Goal: Task Accomplishment & Management: Use online tool/utility

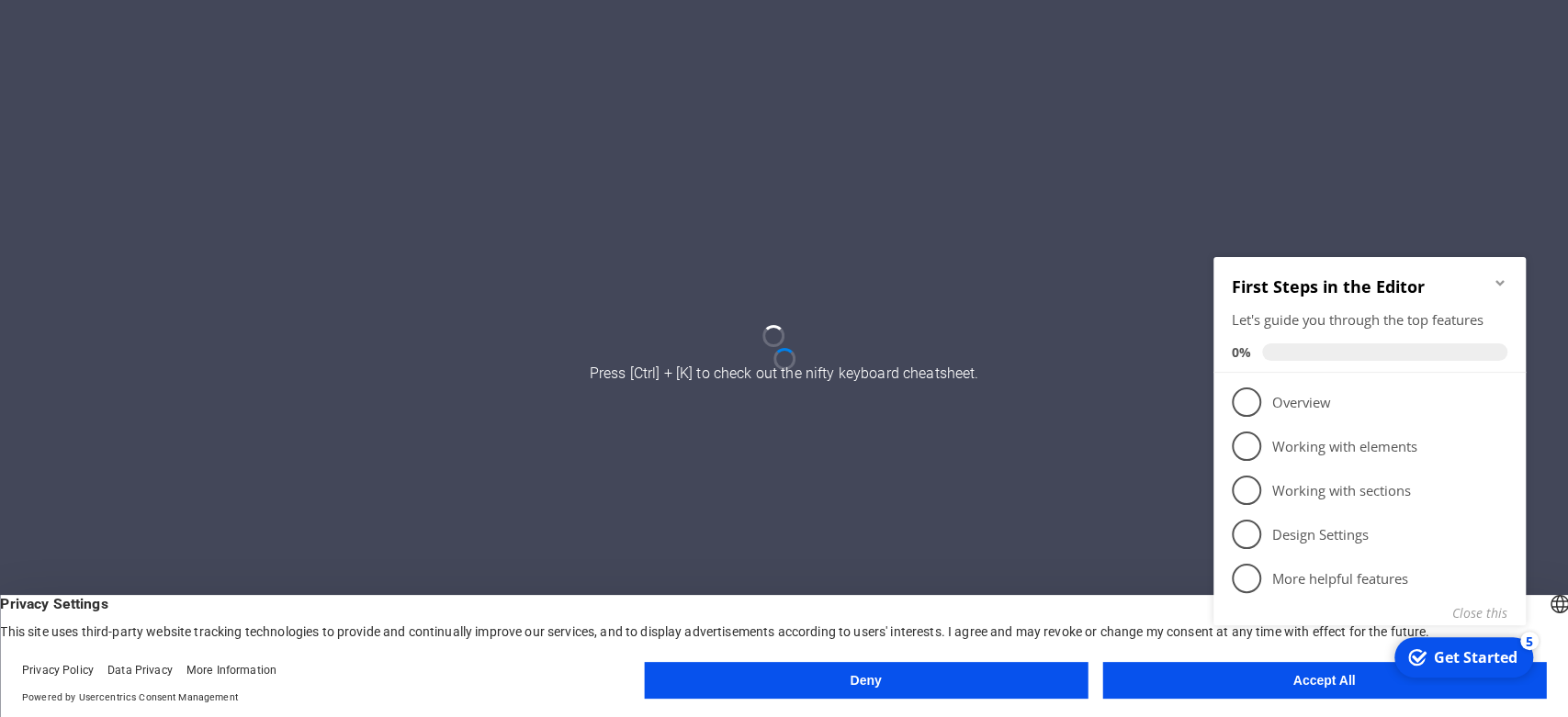
click div "checkmark Get Started 5 First Steps in the Editor Let's guide you through the t…"
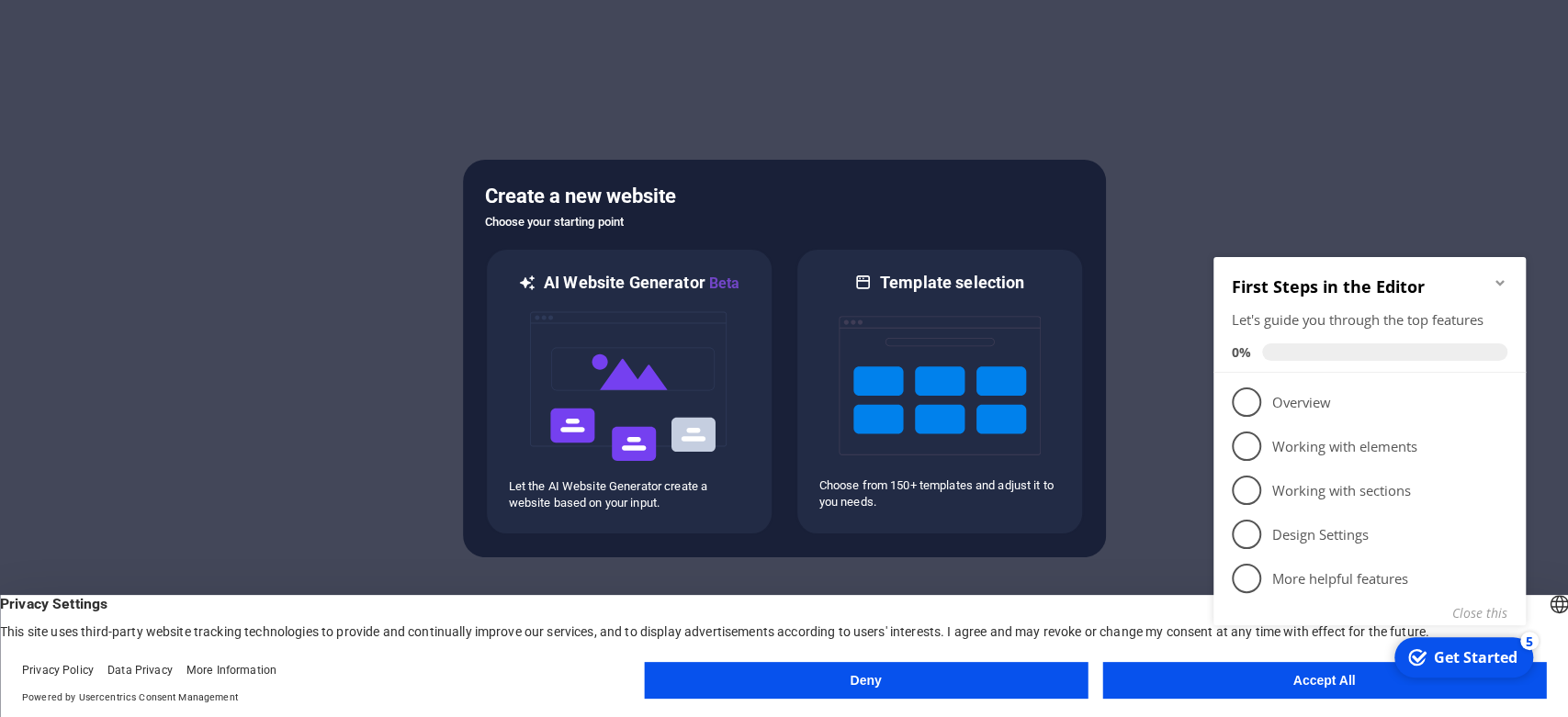
click at [350, 343] on div at bounding box center [784, 358] width 1568 height 717
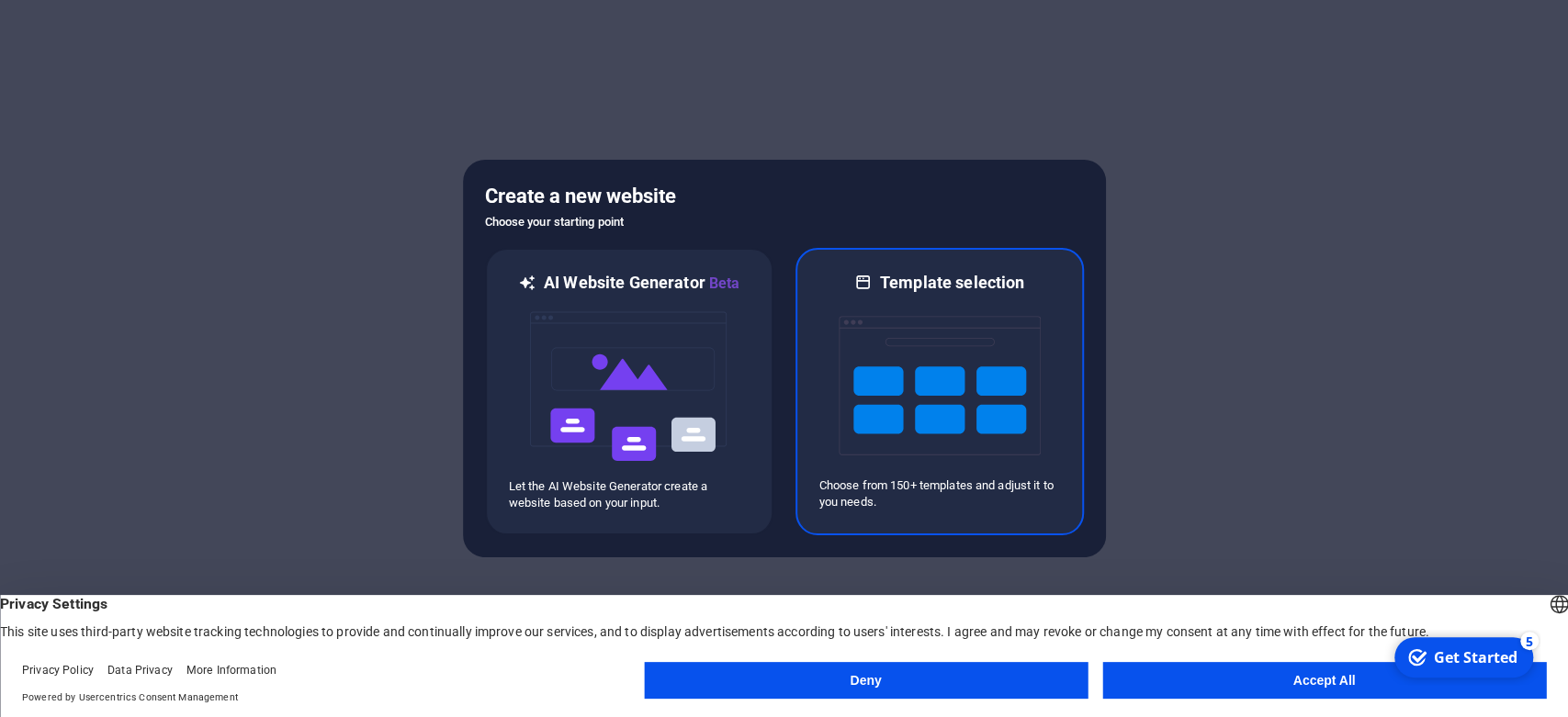
click at [957, 473] on img at bounding box center [940, 385] width 202 height 183
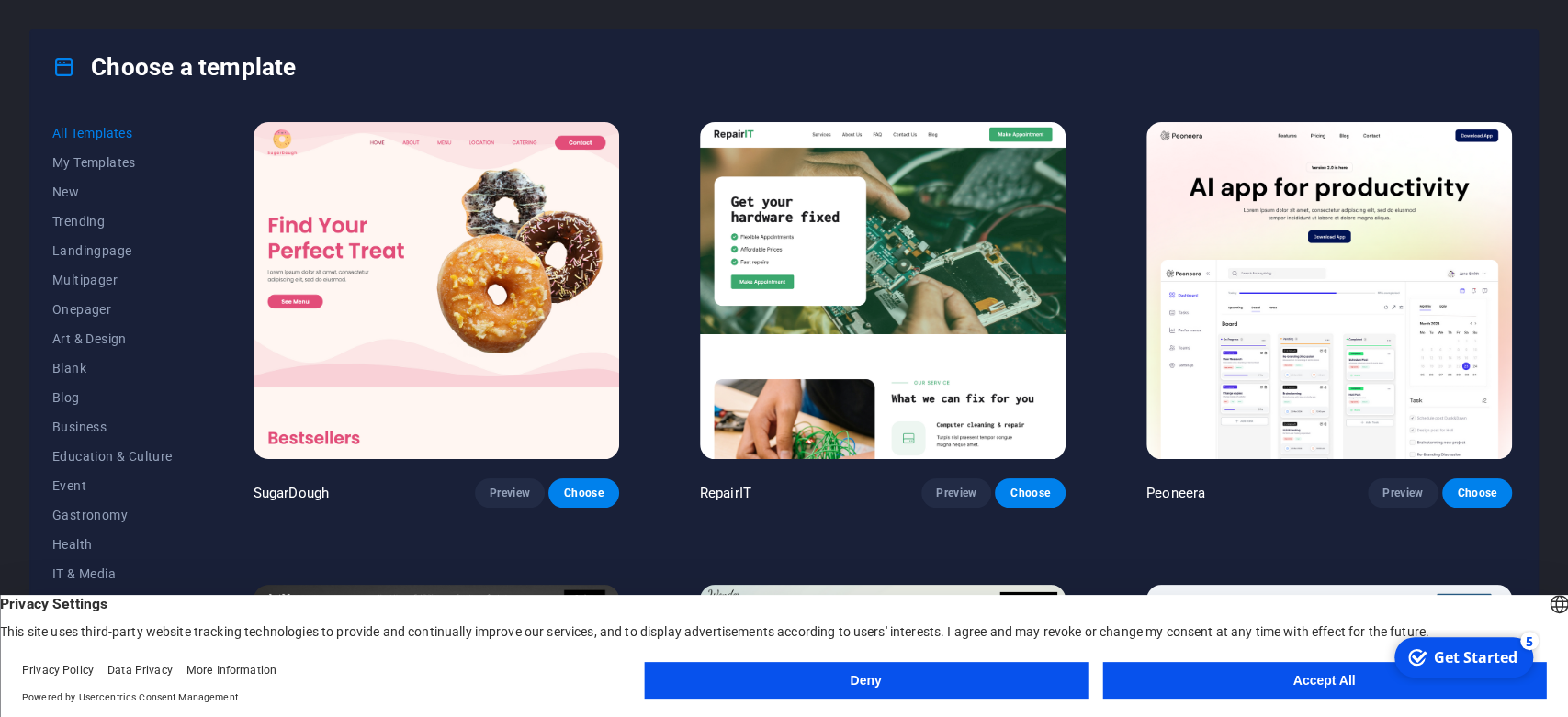
click at [1257, 682] on button "Accept All" at bounding box center [1324, 680] width 443 height 37
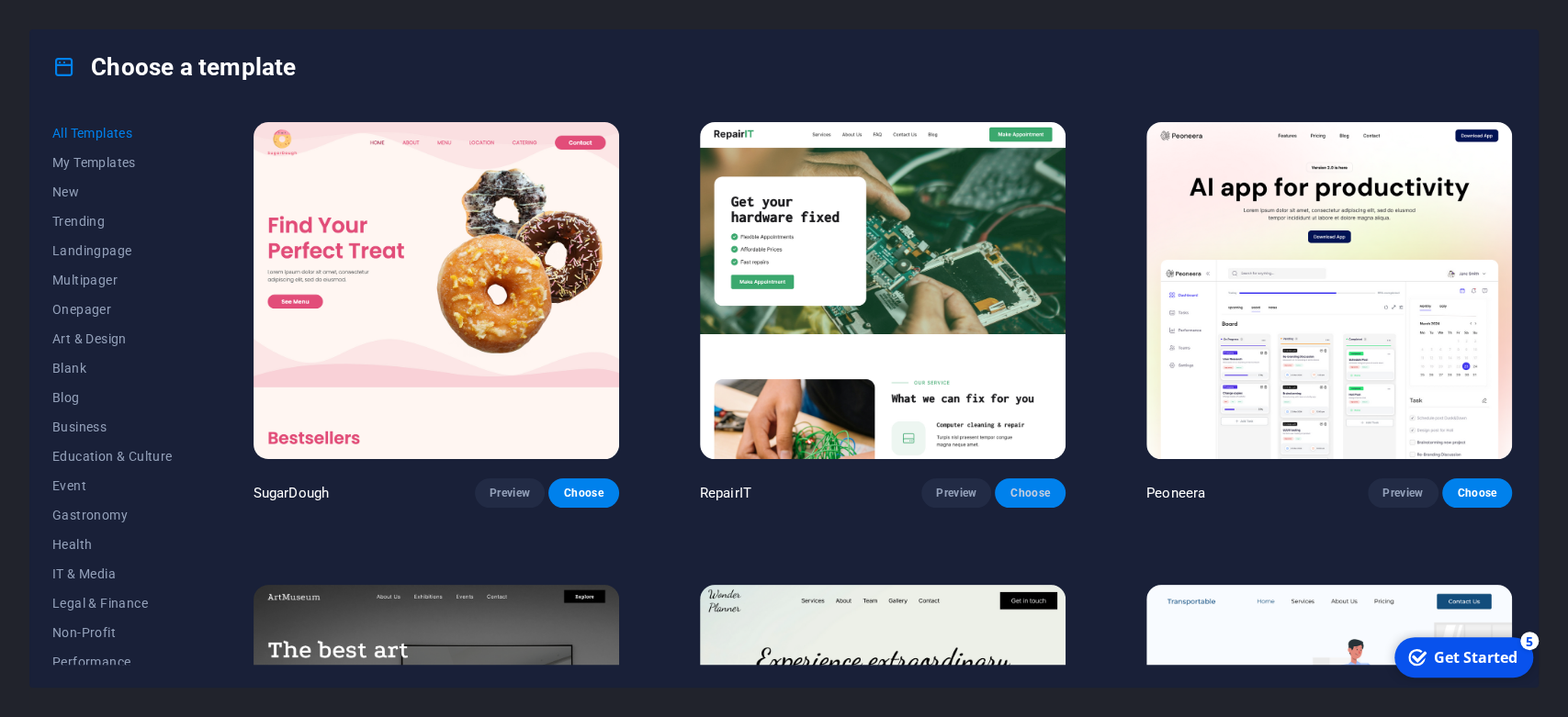
click at [1006, 491] on button "Choose" at bounding box center [1029, 494] width 69 height 30
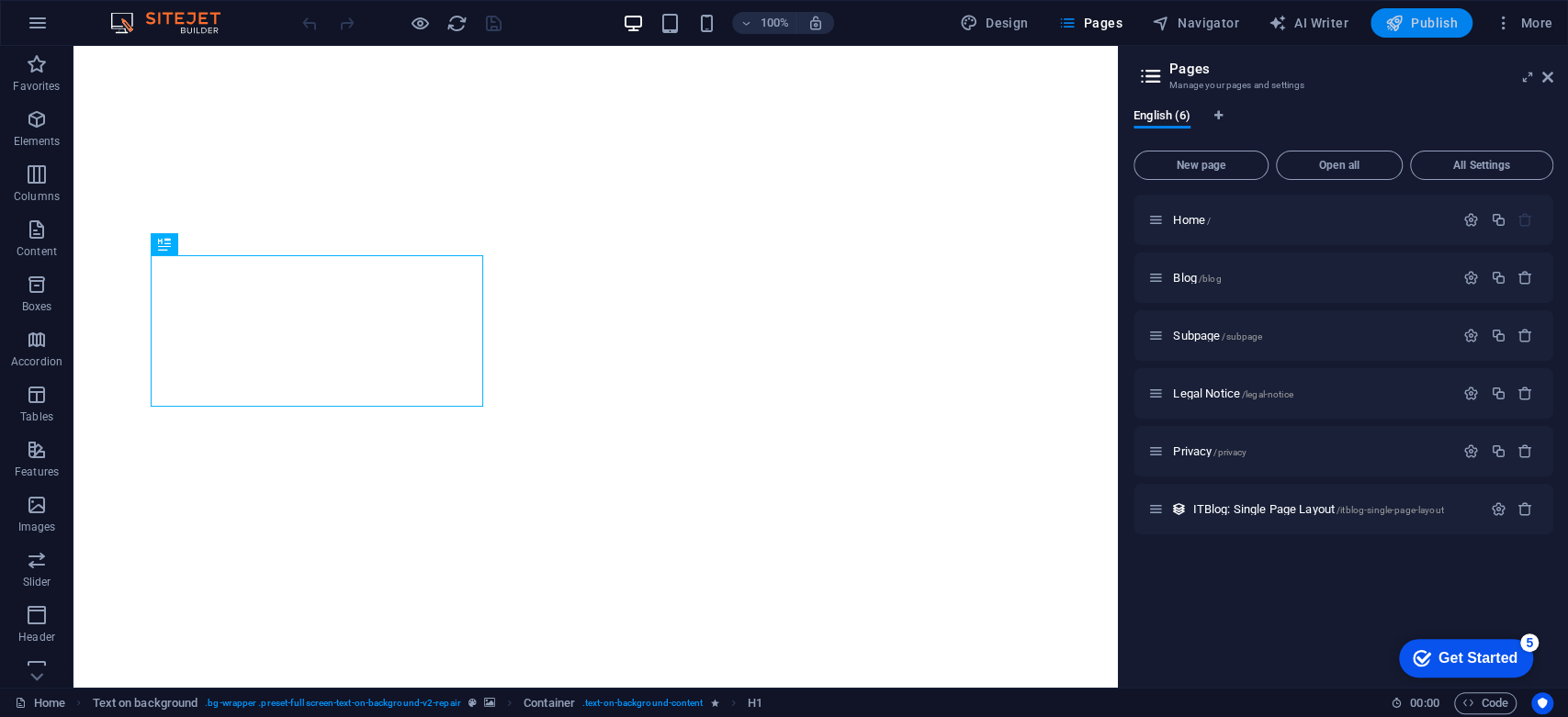
click at [1402, 22] on icon "button" at bounding box center [1394, 23] width 19 height 19
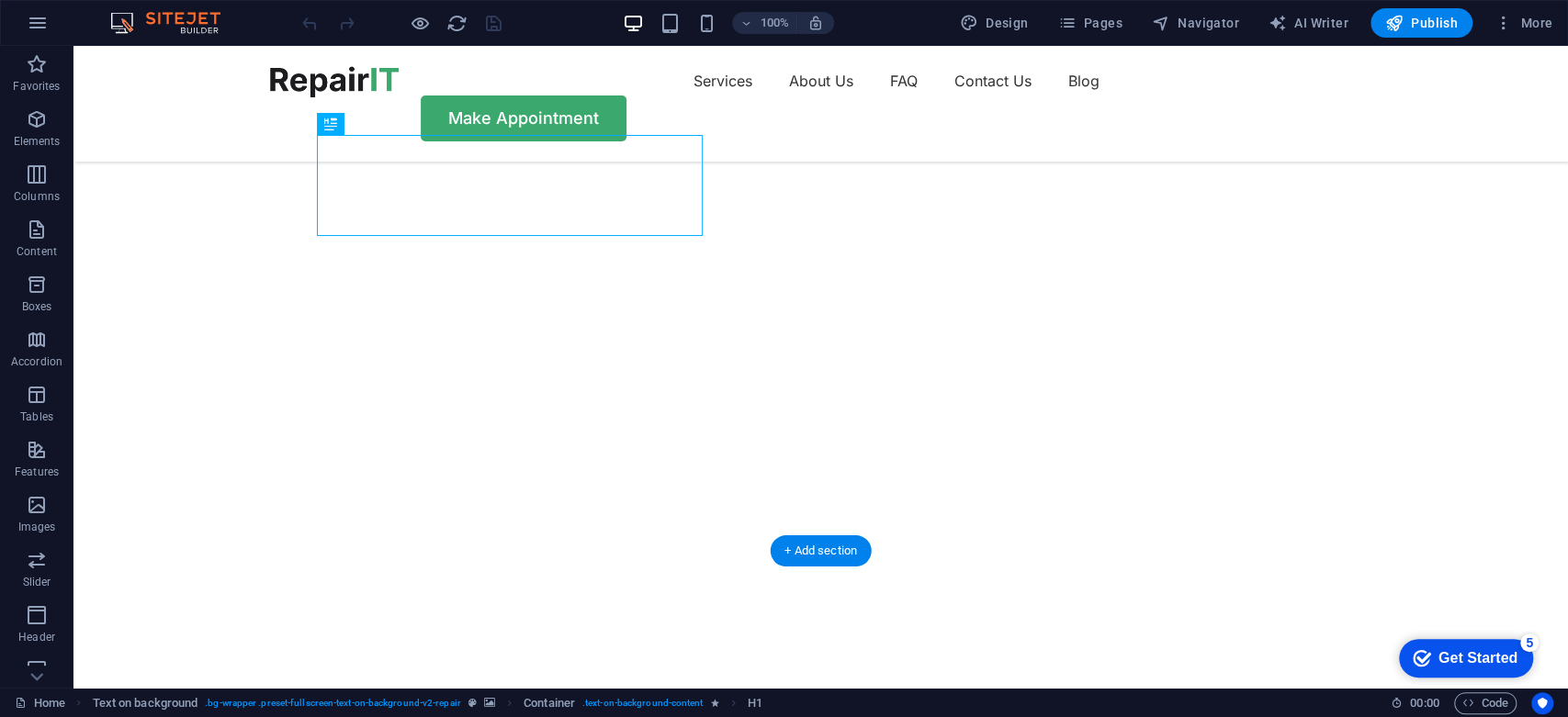
scroll to position [204, 0]
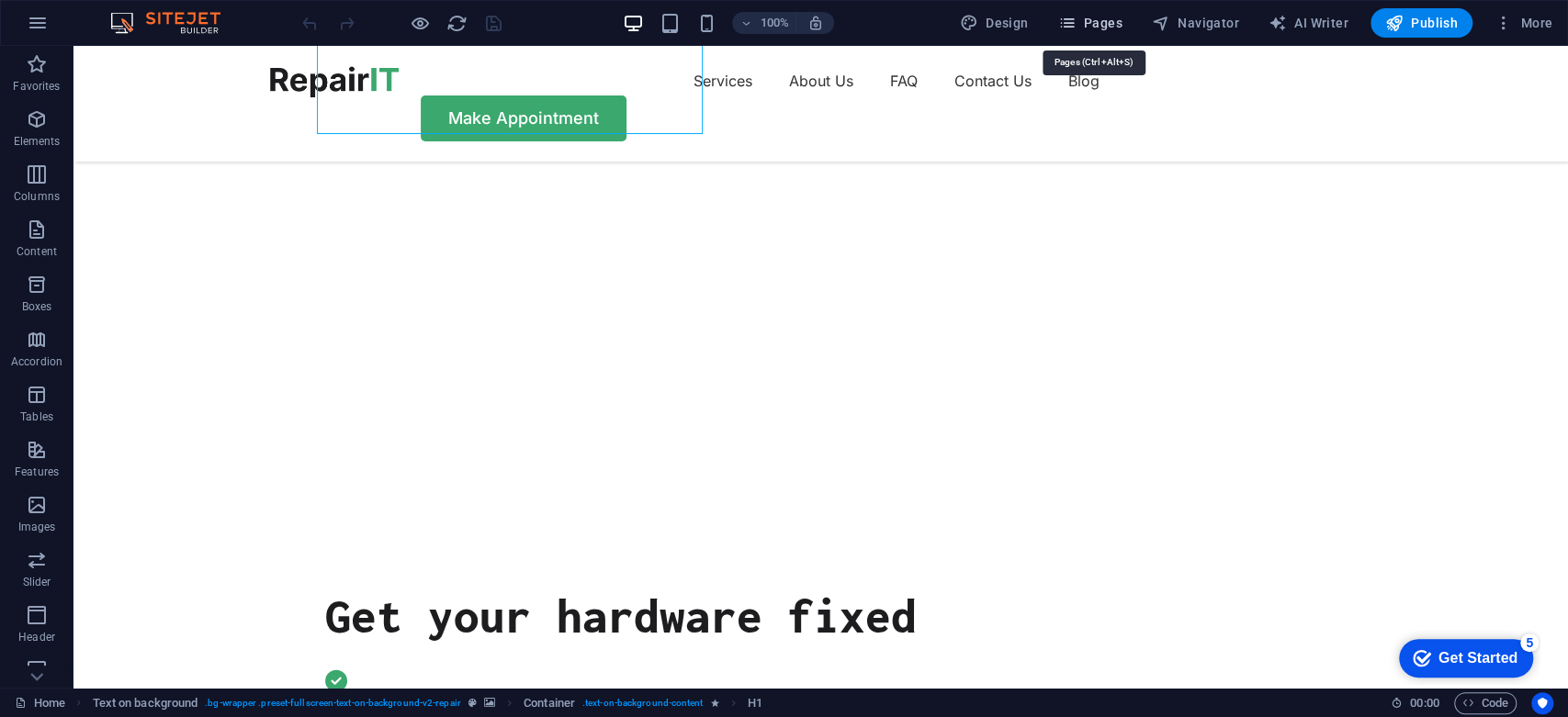
click at [1115, 19] on span "Pages" at bounding box center [1089, 23] width 64 height 19
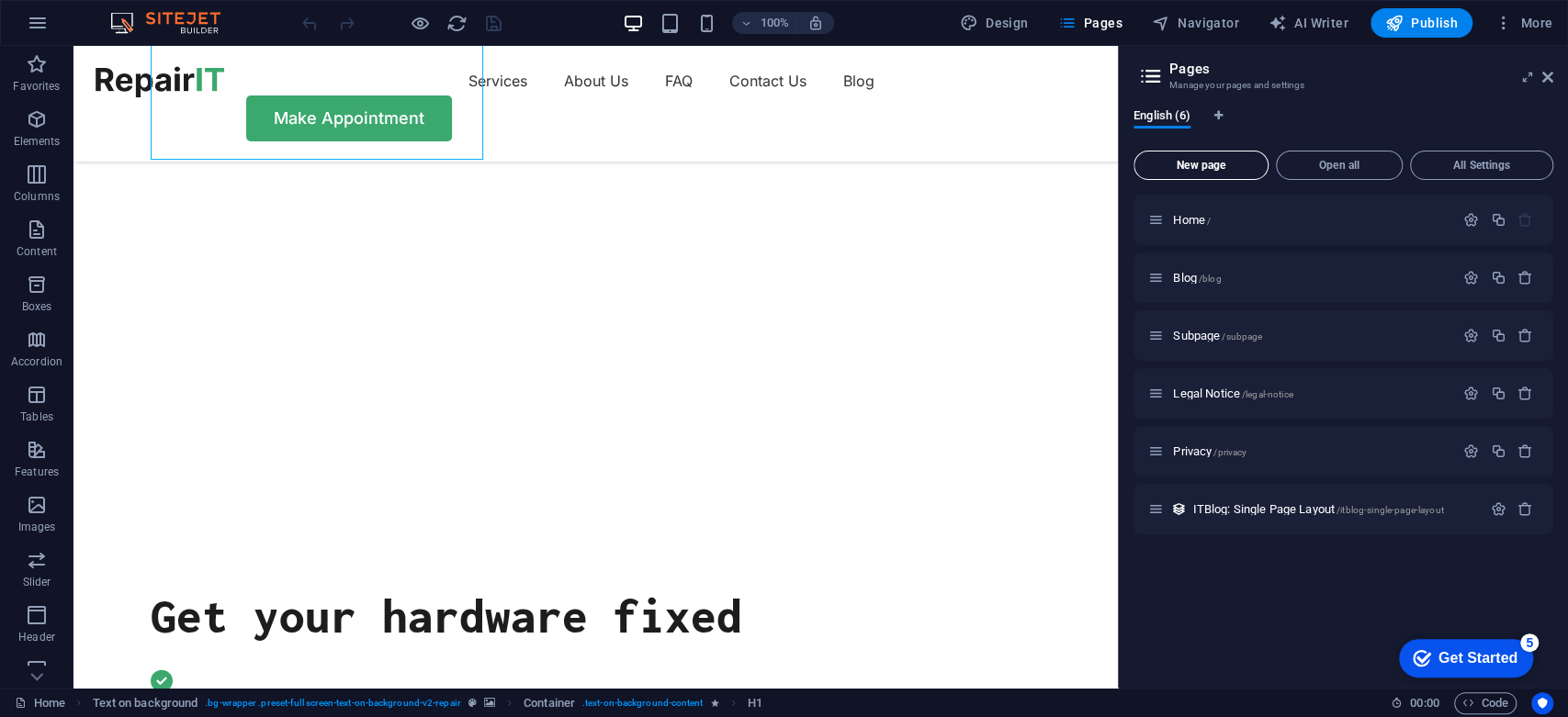
click at [1199, 152] on button "New page" at bounding box center [1201, 166] width 135 height 30
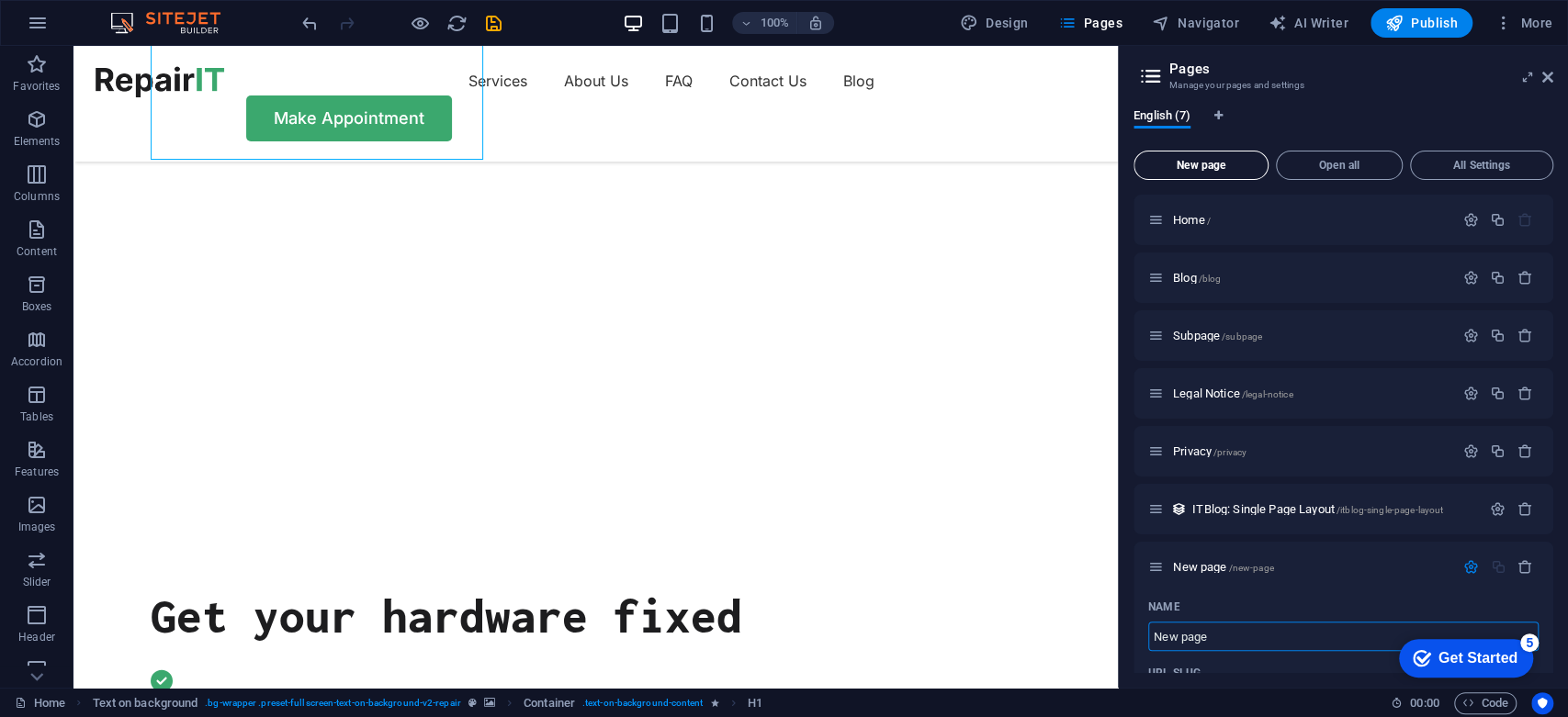
click at [1203, 152] on button "New page" at bounding box center [1201, 166] width 135 height 30
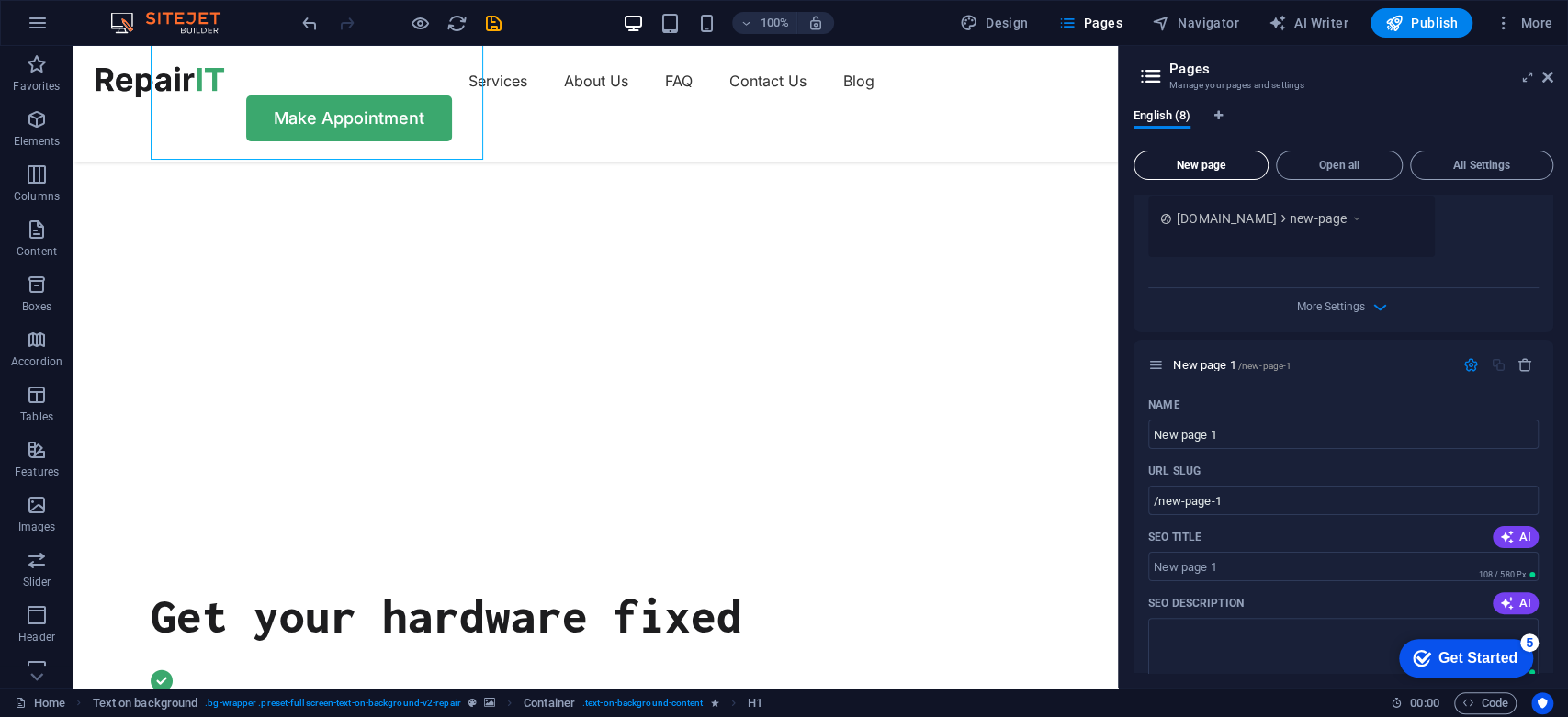
click at [1203, 152] on button "New page" at bounding box center [1201, 166] width 135 height 30
click at [1518, 358] on icon "button" at bounding box center [1525, 366] width 16 height 16
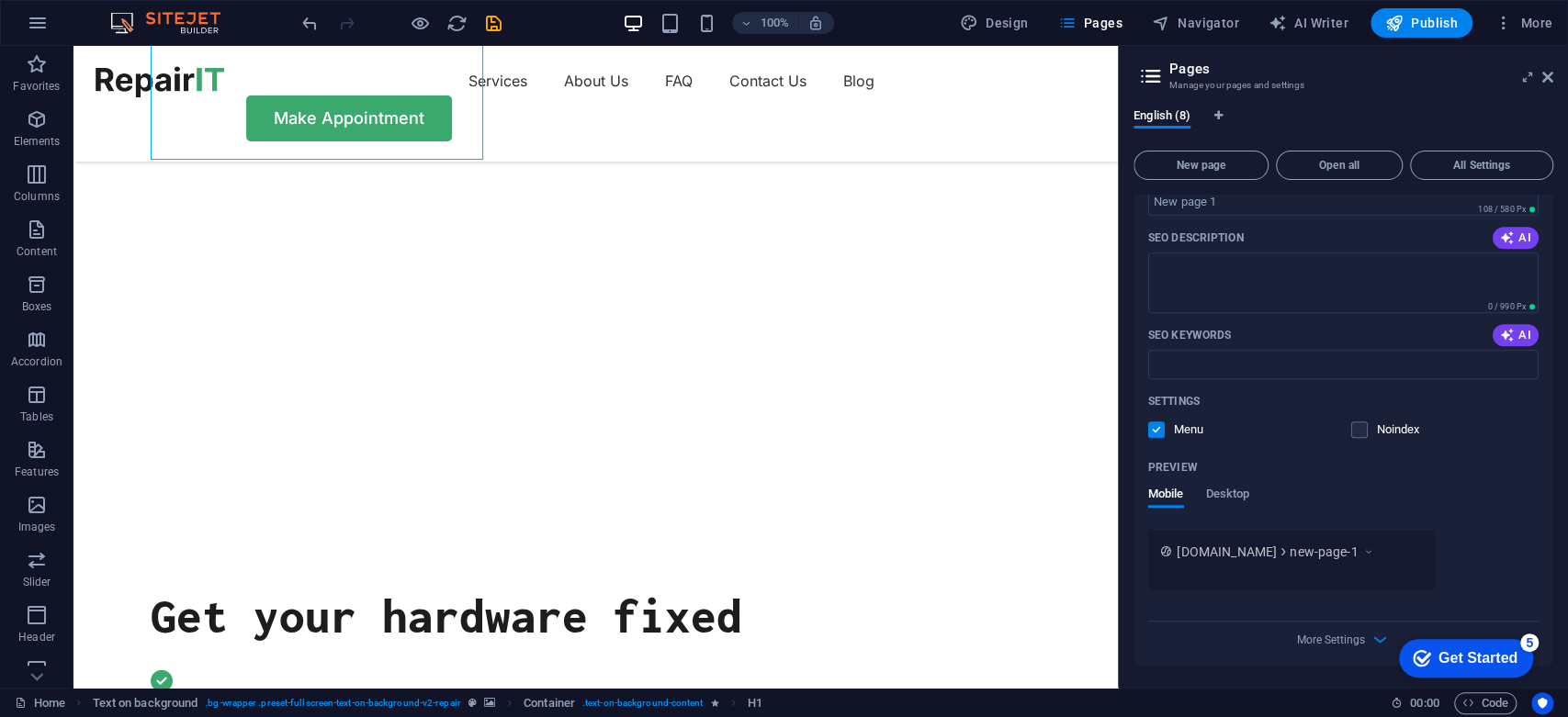
scroll to position [1264, 0]
click at [1208, 510] on div "Mobile Desktop" at bounding box center [1199, 507] width 101 height 35
click at [1213, 502] on span "Desktop" at bounding box center [1228, 498] width 44 height 26
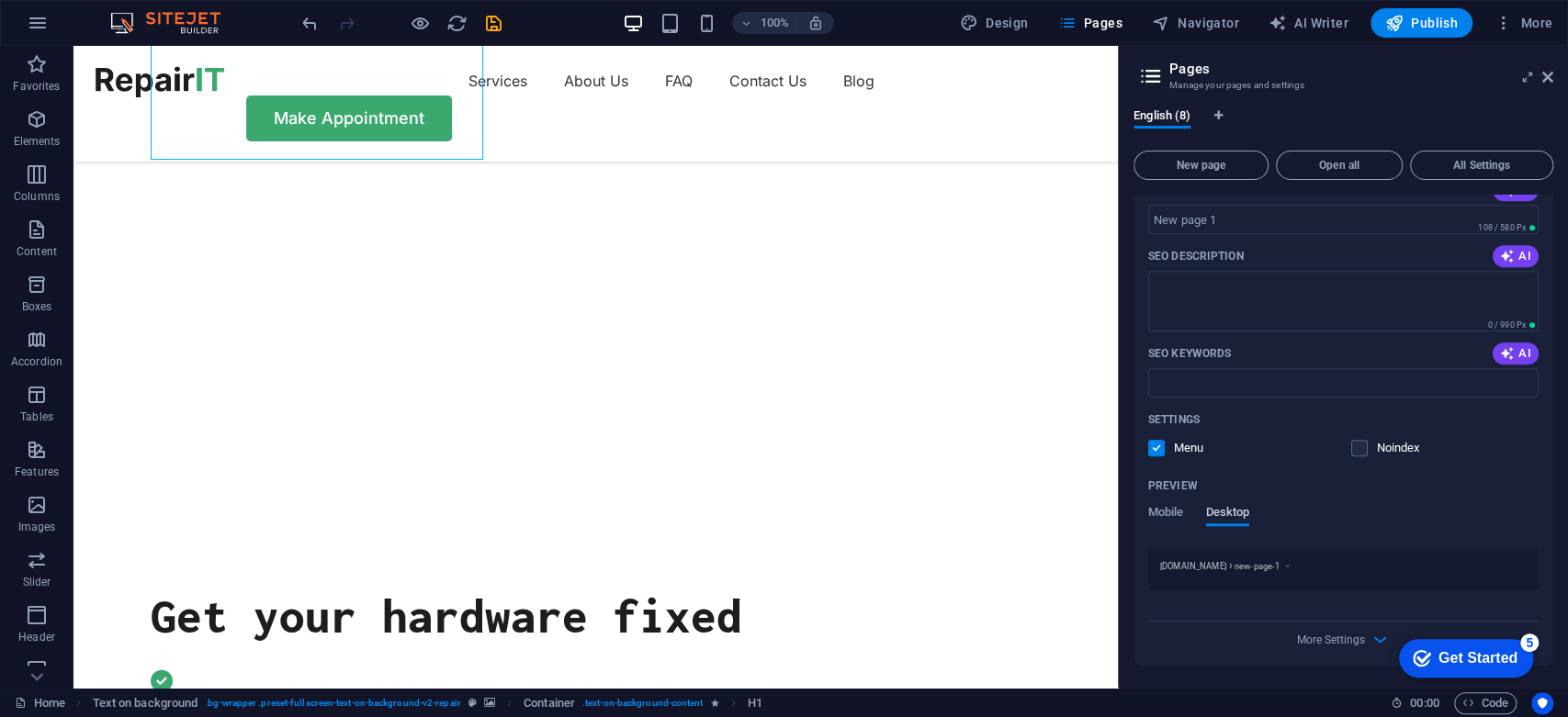
scroll to position [1246, 0]
click at [1169, 519] on span "Mobile" at bounding box center [1166, 517] width 36 height 26
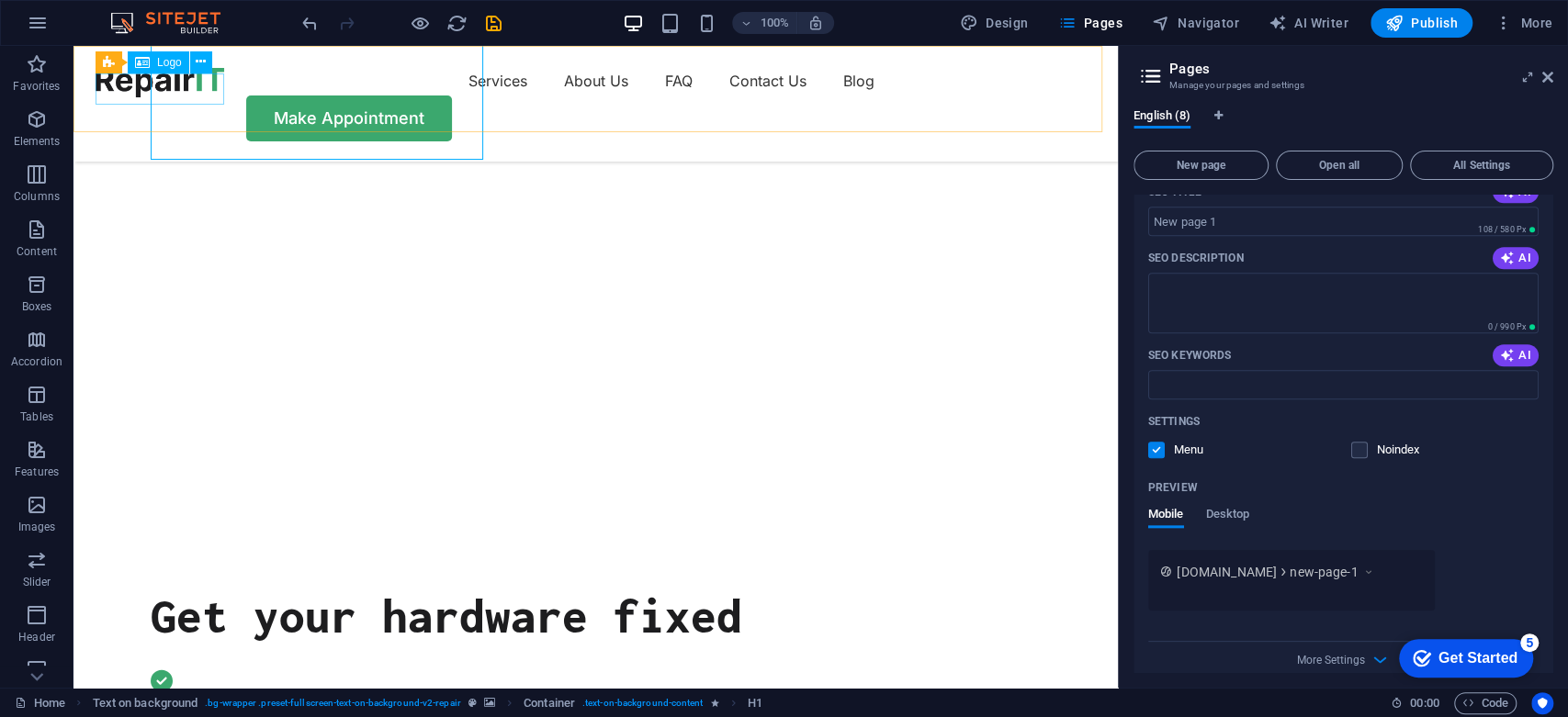
click at [213, 97] on div at bounding box center [160, 81] width 129 height 31
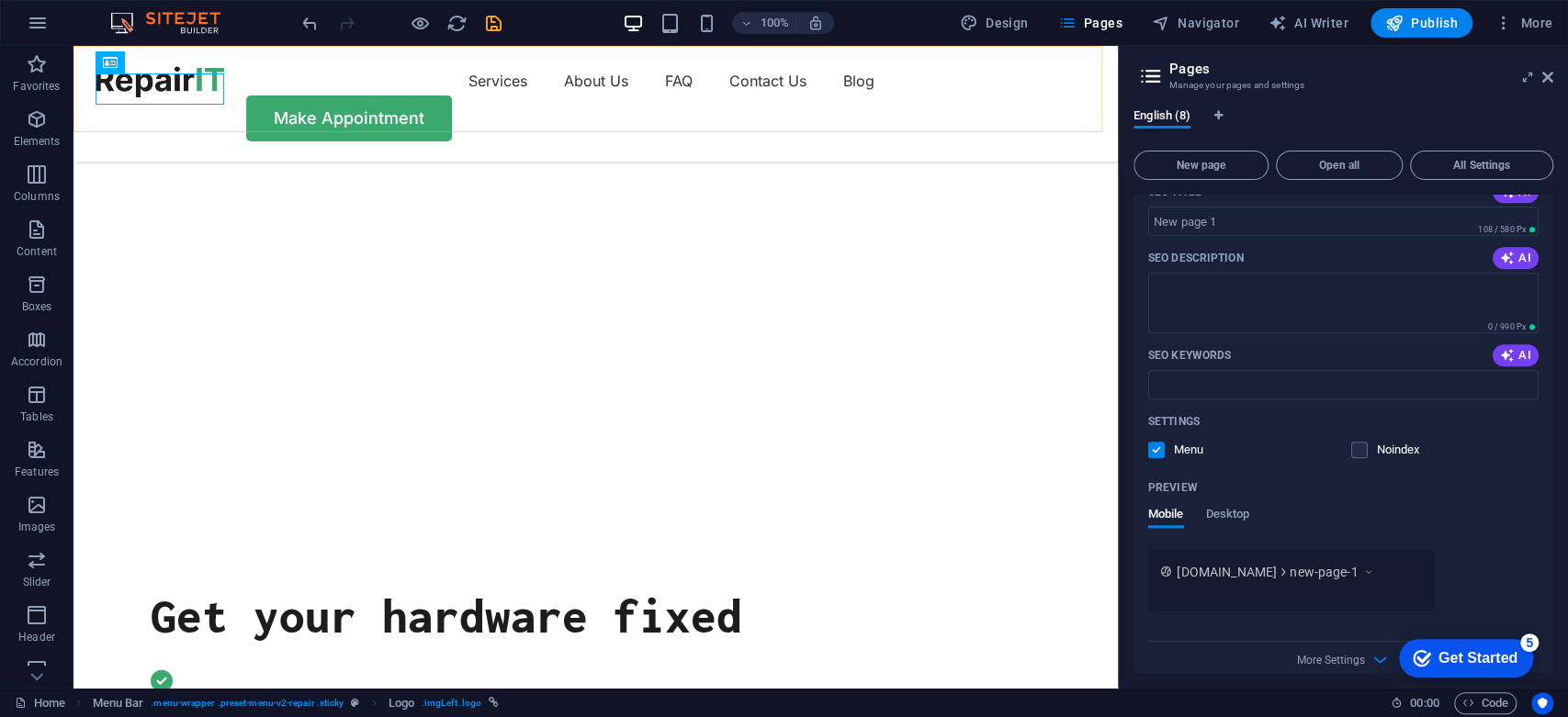
click at [266, 109] on div "Services About Us FAQ Contact Us Blog Make Appointment" at bounding box center [595, 103] width 1044 height 116
click at [374, 92] on nav "Services About Us FAQ Contact Us Blog" at bounding box center [595, 81] width 1001 height 30
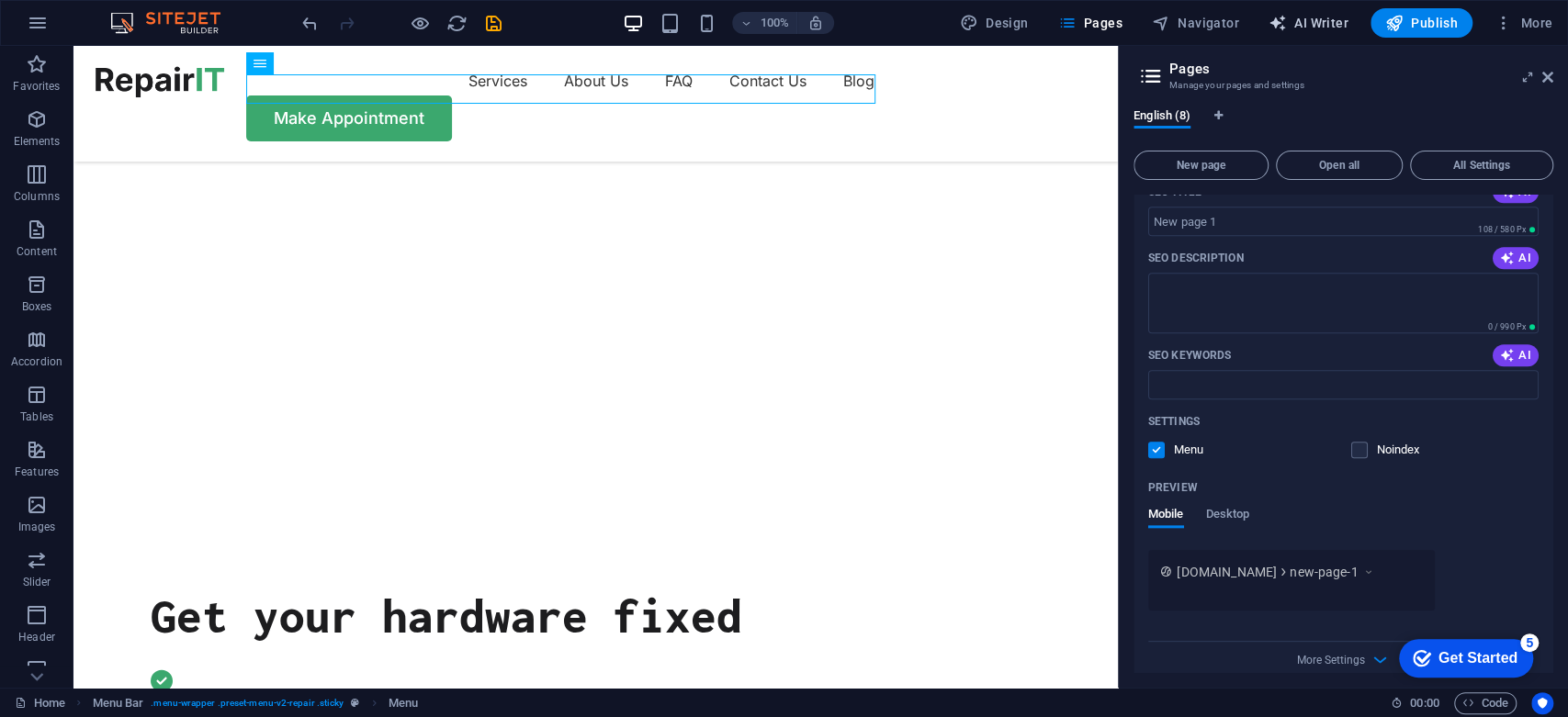
click at [1291, 23] on span "AI Writer" at bounding box center [1308, 23] width 80 height 19
select select "English"
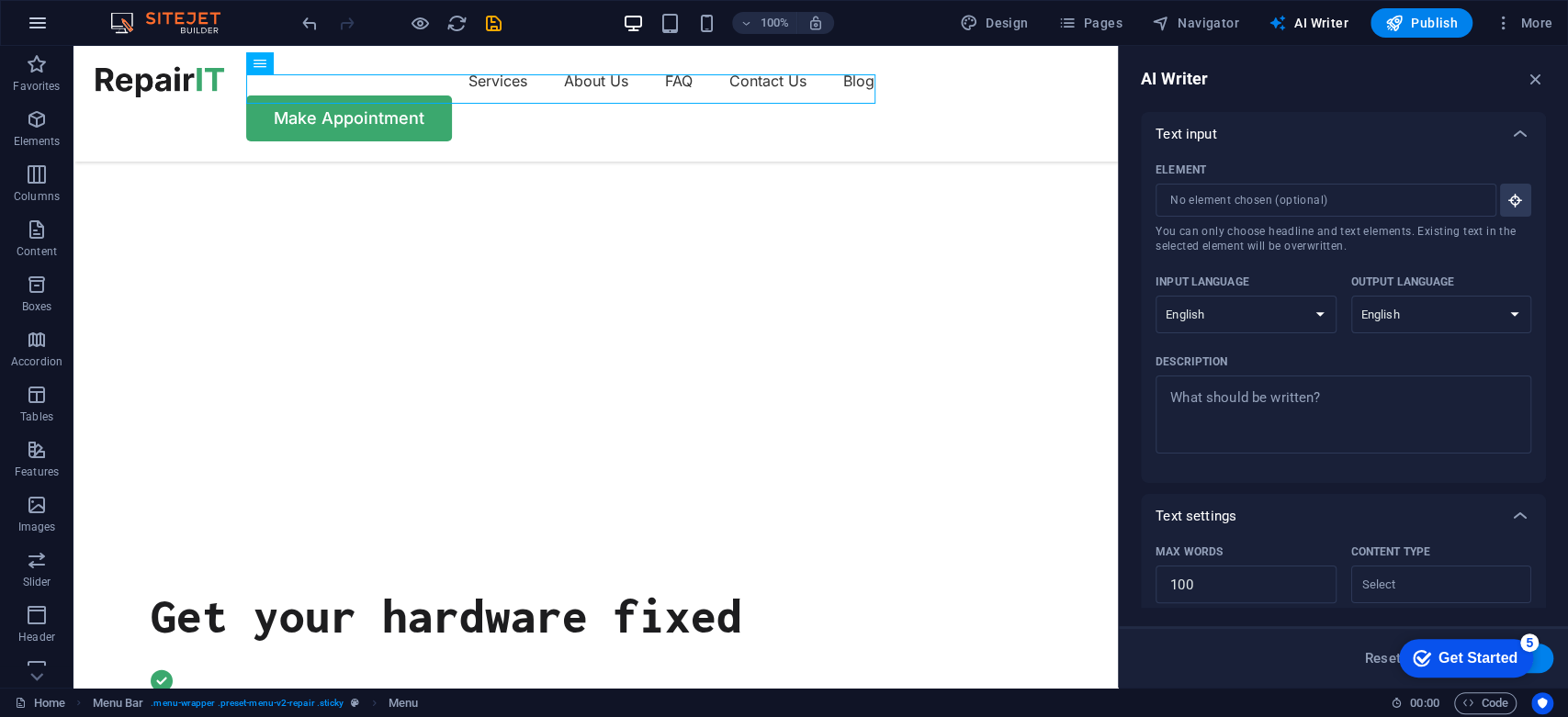
click at [34, 20] on icon "button" at bounding box center [38, 23] width 22 height 22
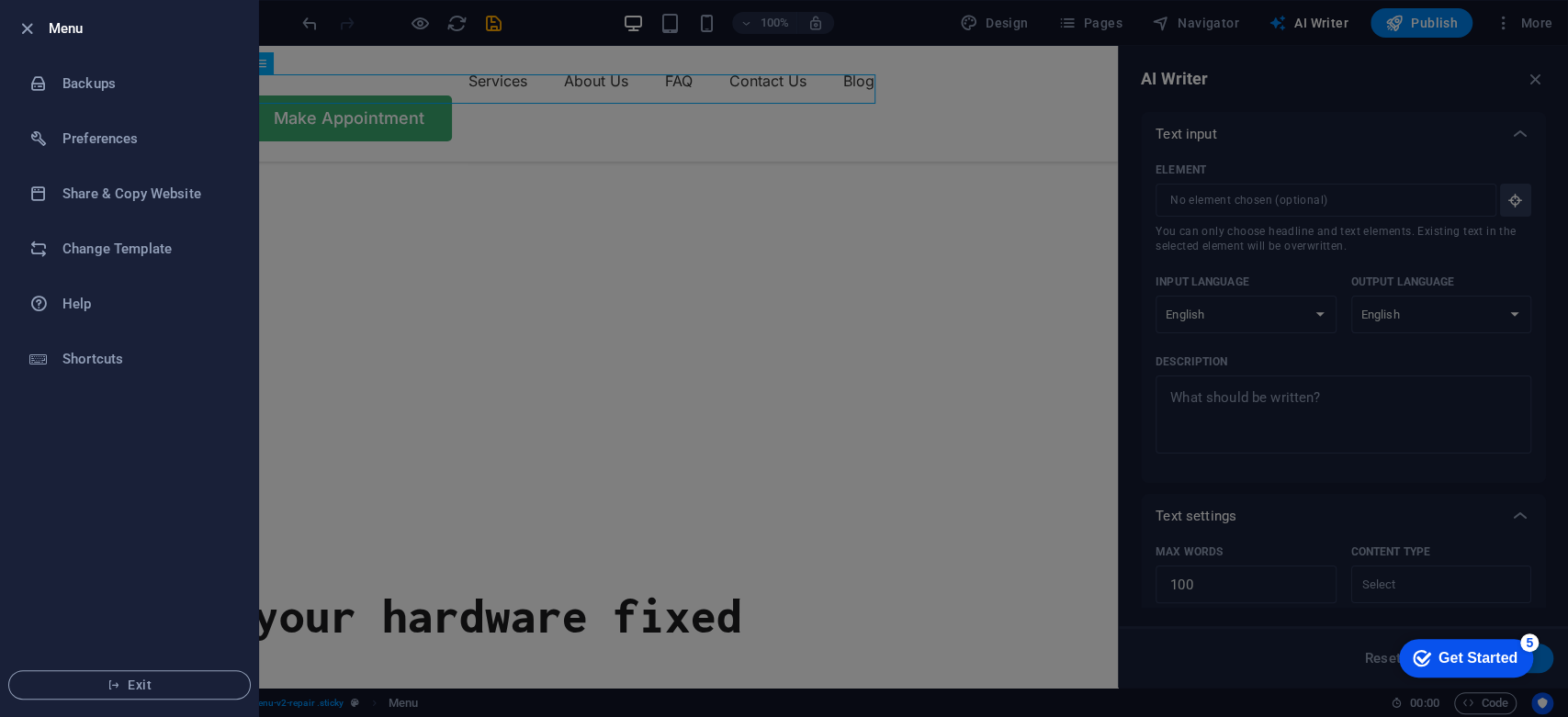
click at [1377, 126] on div at bounding box center [784, 358] width 1568 height 717
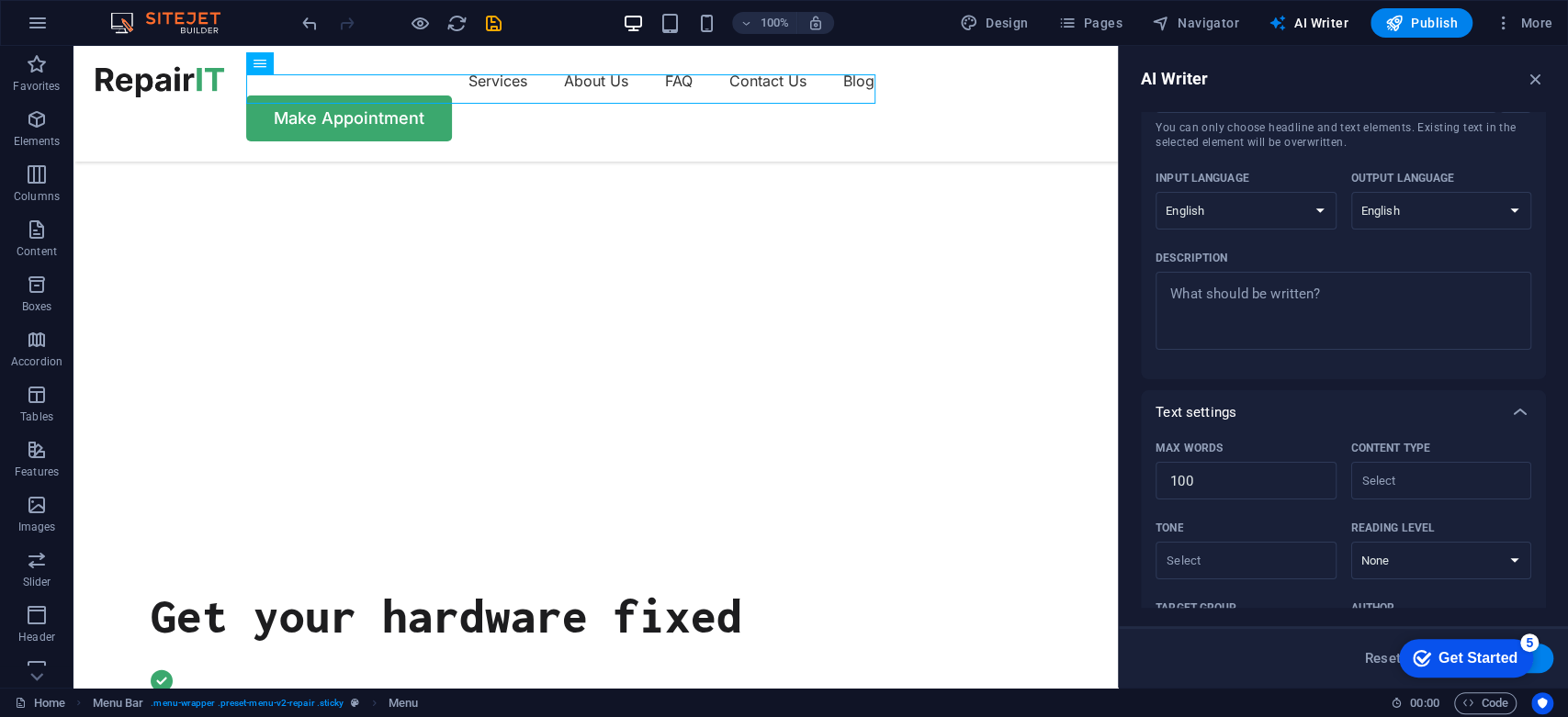
scroll to position [0, 0]
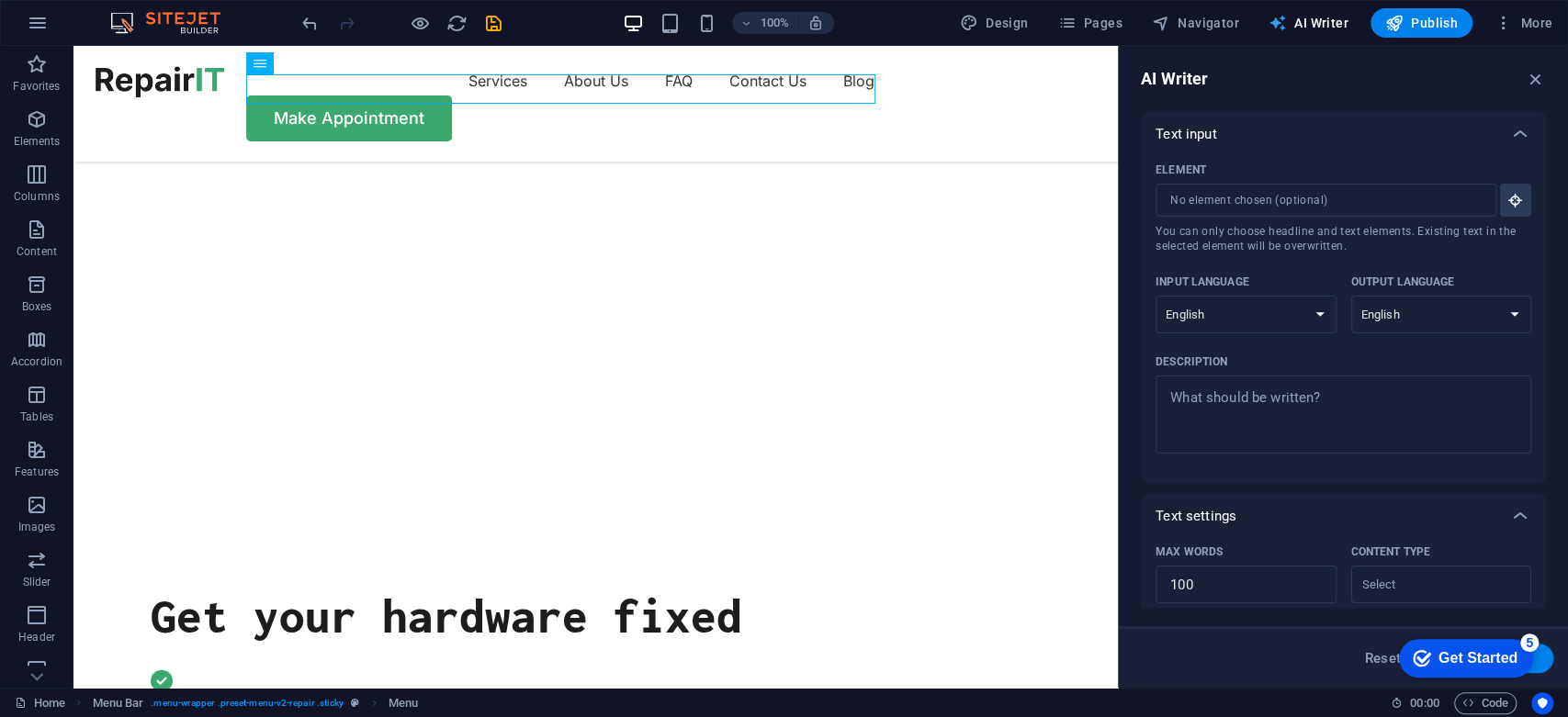
click at [1291, 21] on span "AI Writer" at bounding box center [1308, 23] width 80 height 19
click at [1292, 22] on span "AI Writer" at bounding box center [1308, 23] width 80 height 19
click at [1276, 199] on input "Element ​ You can only choose headline and text elements. Existing text in the …" at bounding box center [1319, 199] width 328 height 33
click at [1501, 211] on button "Element ​ You can only choose headline and text elements. Existing text in the …" at bounding box center [1515, 199] width 31 height 33
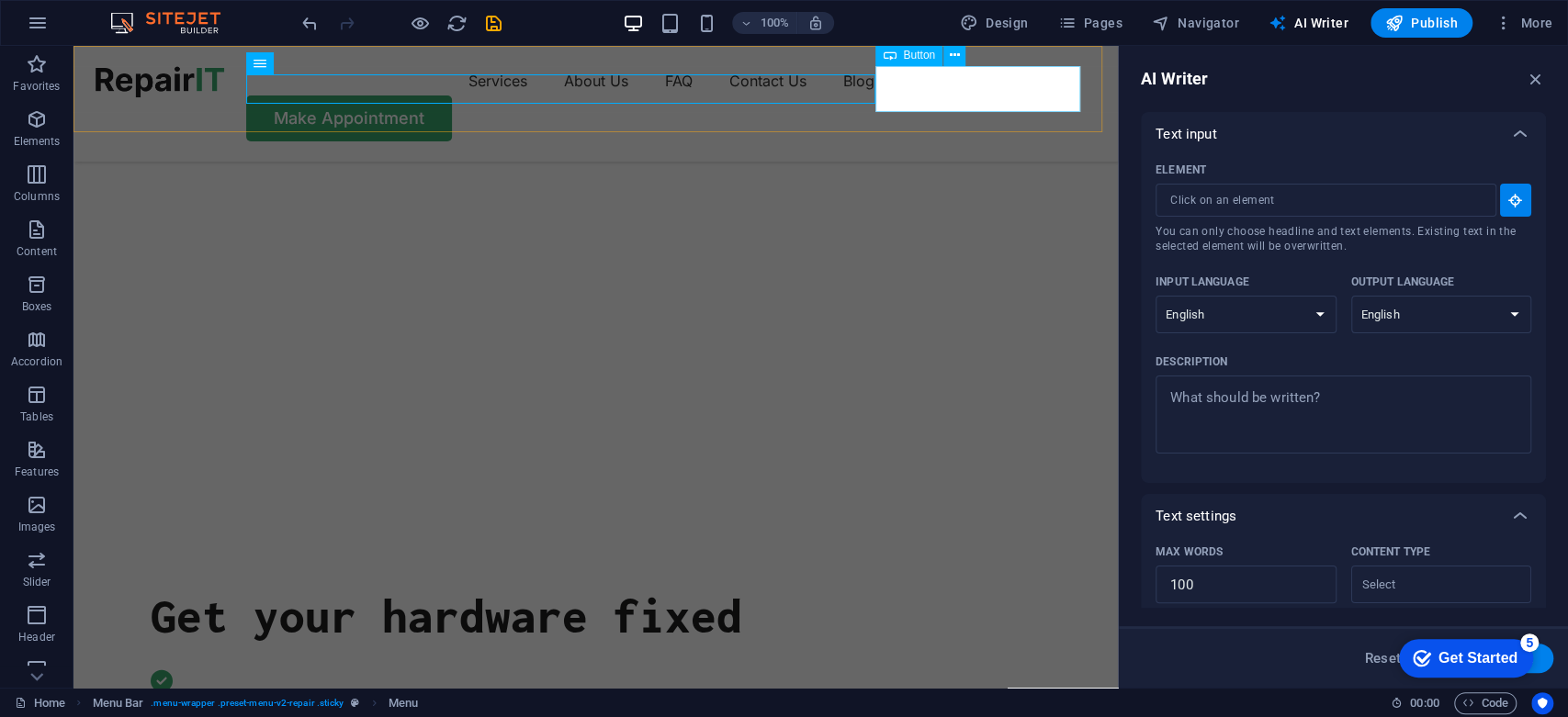
click at [923, 95] on div "Make Appointment" at bounding box center [595, 118] width 1001 height 46
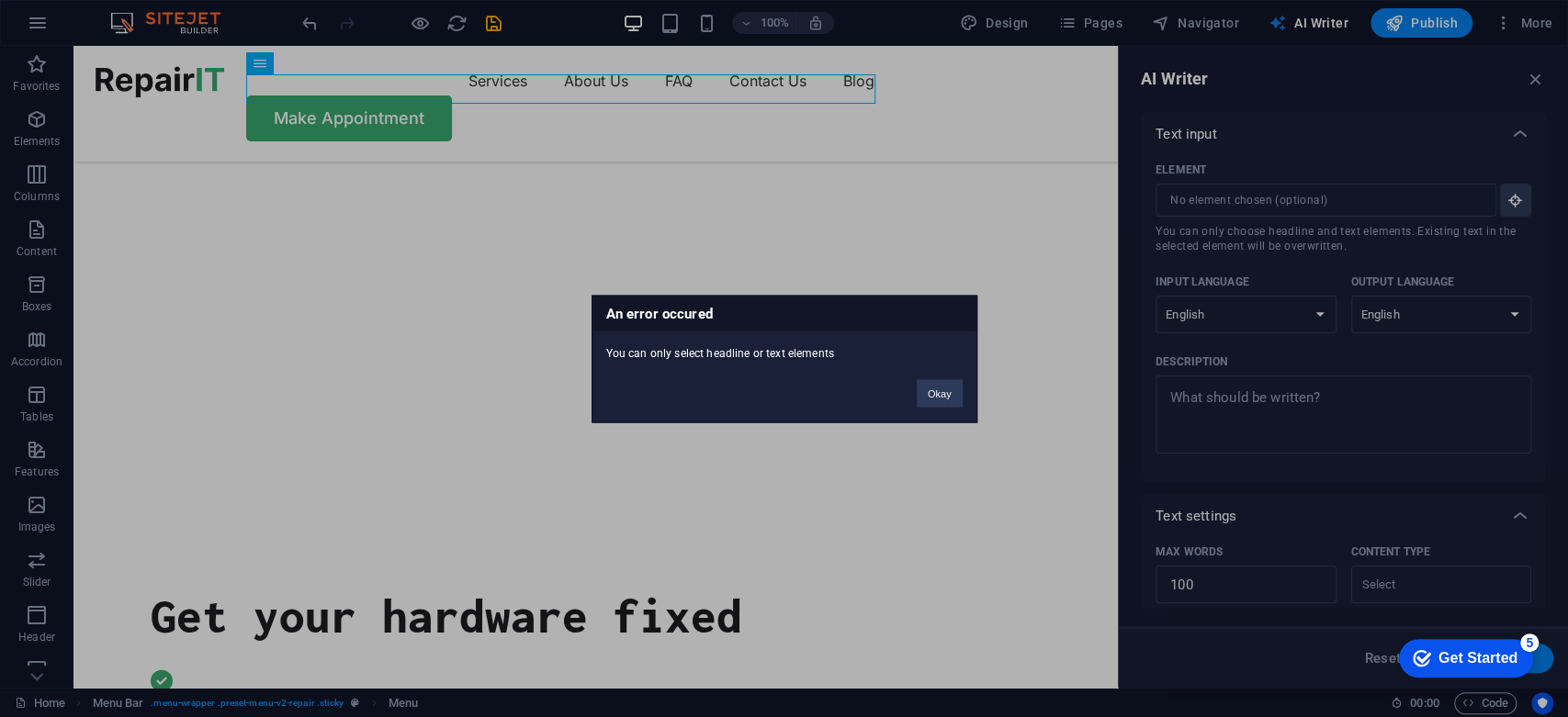
click at [912, 379] on div "Okay" at bounding box center [940, 384] width 73 height 47
click at [937, 388] on button "Okay" at bounding box center [939, 394] width 46 height 28
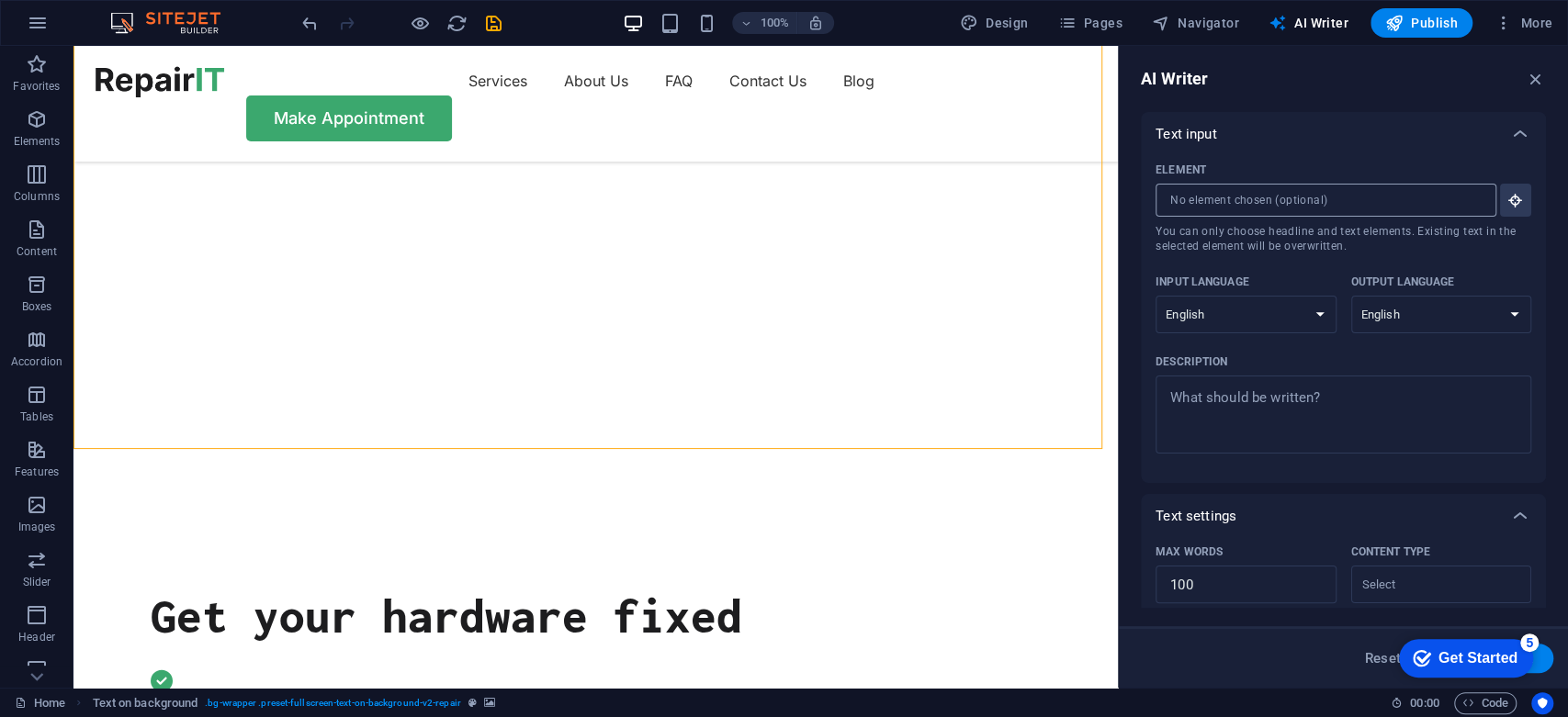
click at [1286, 204] on input "Element ​ You can only choose headline and text elements. Existing text in the …" at bounding box center [1319, 199] width 328 height 33
drag, startPoint x: 1510, startPoint y: 204, endPoint x: 1206, endPoint y: 306, distance: 320.7
click at [1512, 203] on icon "button" at bounding box center [1515, 200] width 17 height 17
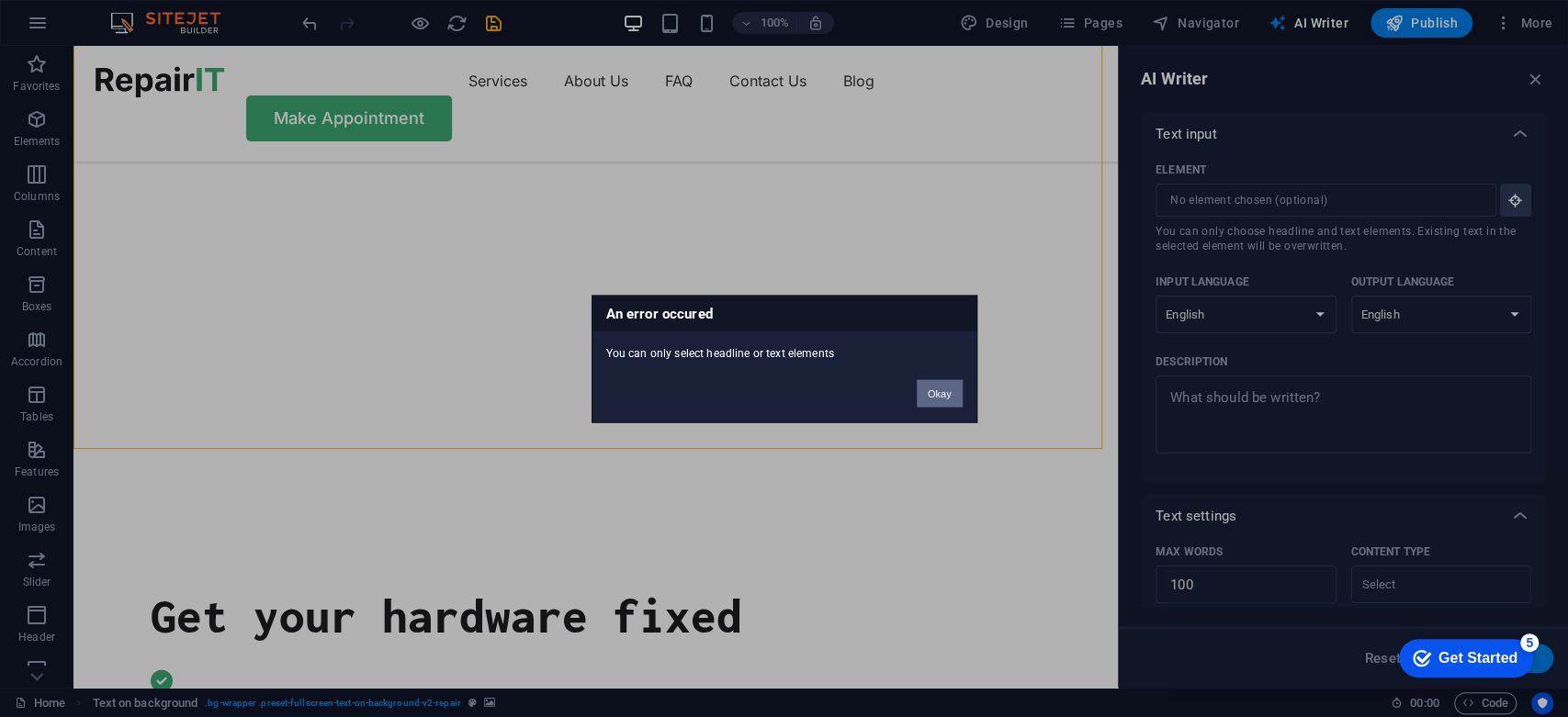
click at [916, 388] on button "Okay" at bounding box center [939, 394] width 46 height 28
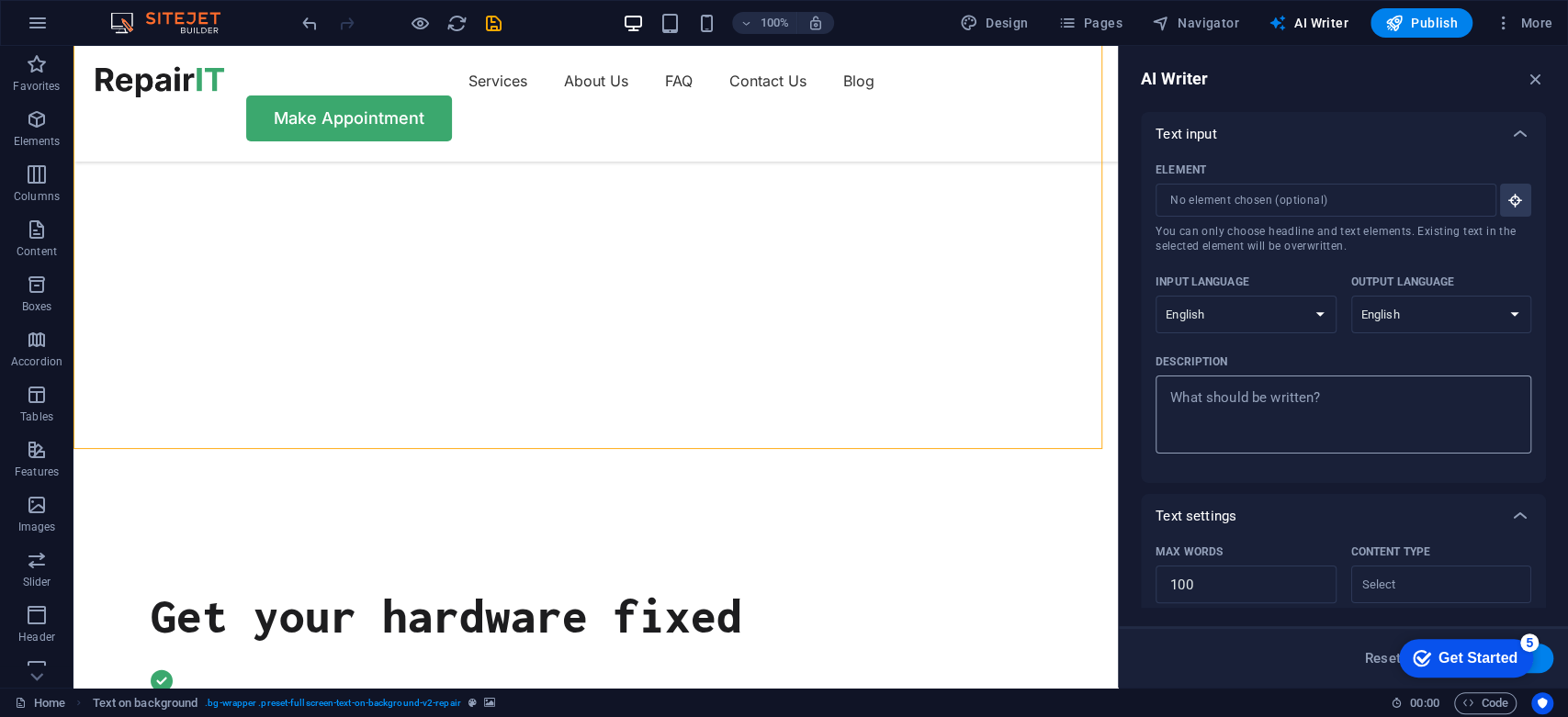
click at [1279, 446] on div "x ​" at bounding box center [1343, 415] width 376 height 78
click at [1279, 444] on textarea "Description x ​" at bounding box center [1343, 415] width 357 height 60
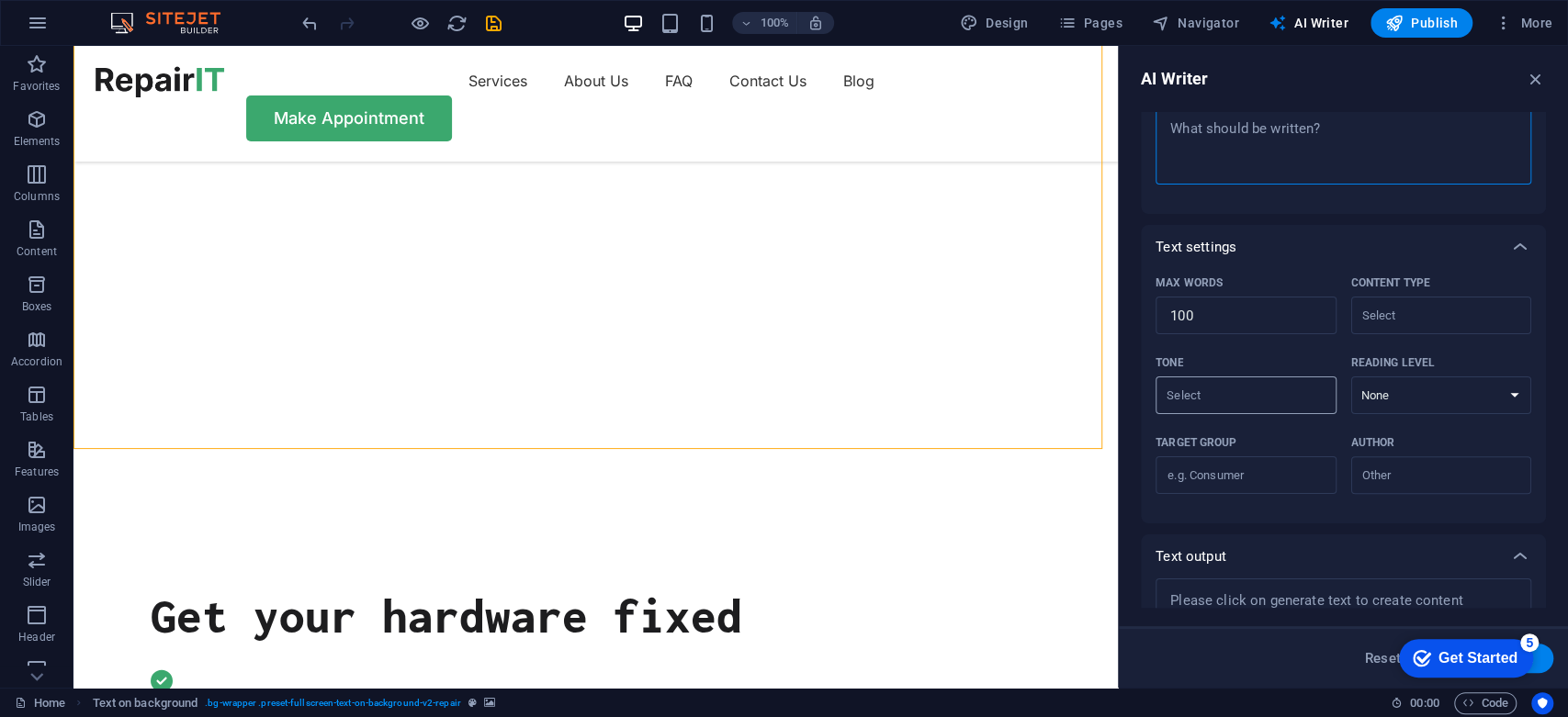
scroll to position [242, 0]
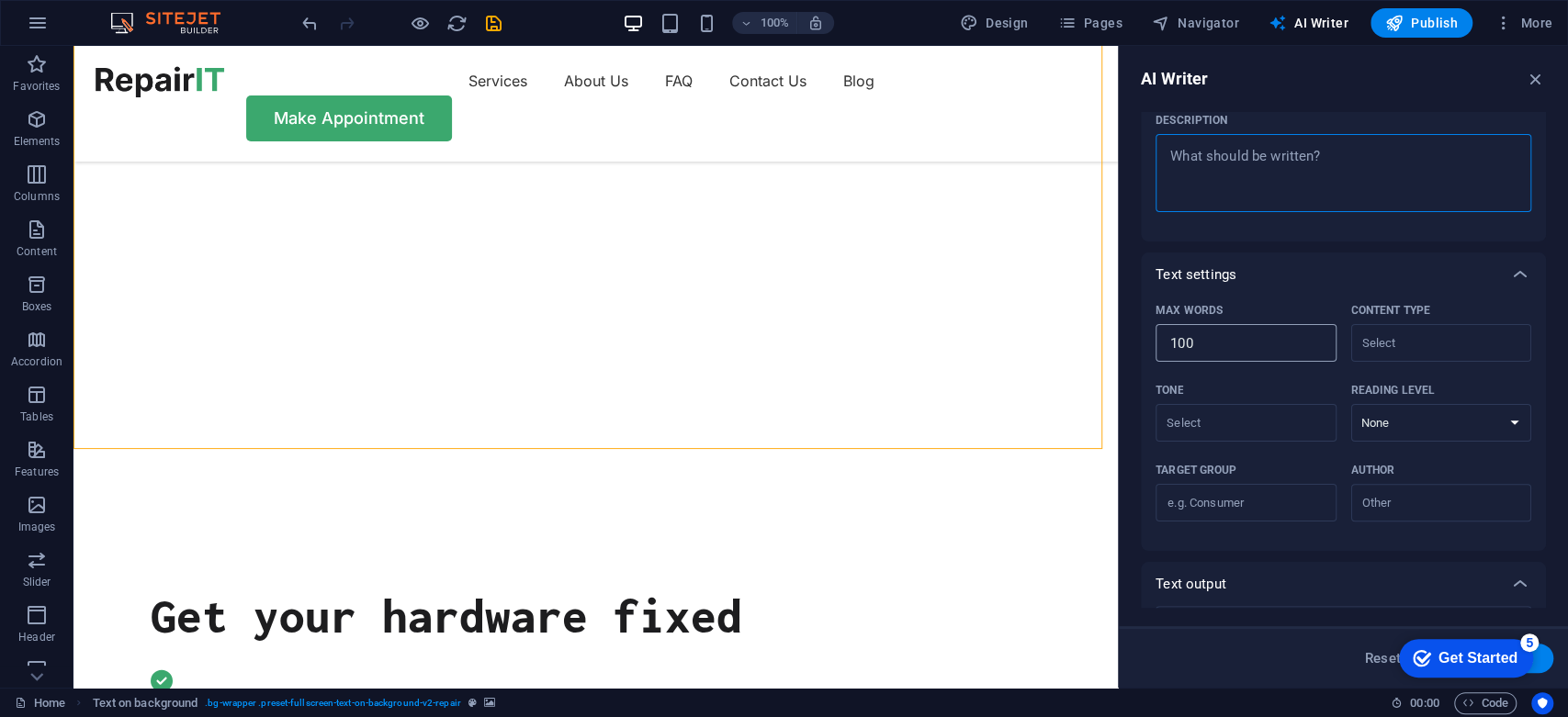
type textarea "x"
drag, startPoint x: 1205, startPoint y: 325, endPoint x: 1301, endPoint y: 230, distance: 135.1
click at [1301, 230] on div "Element ​ You can only choose headline and text elements. Existing text in the …" at bounding box center [1343, 78] width 405 height 327
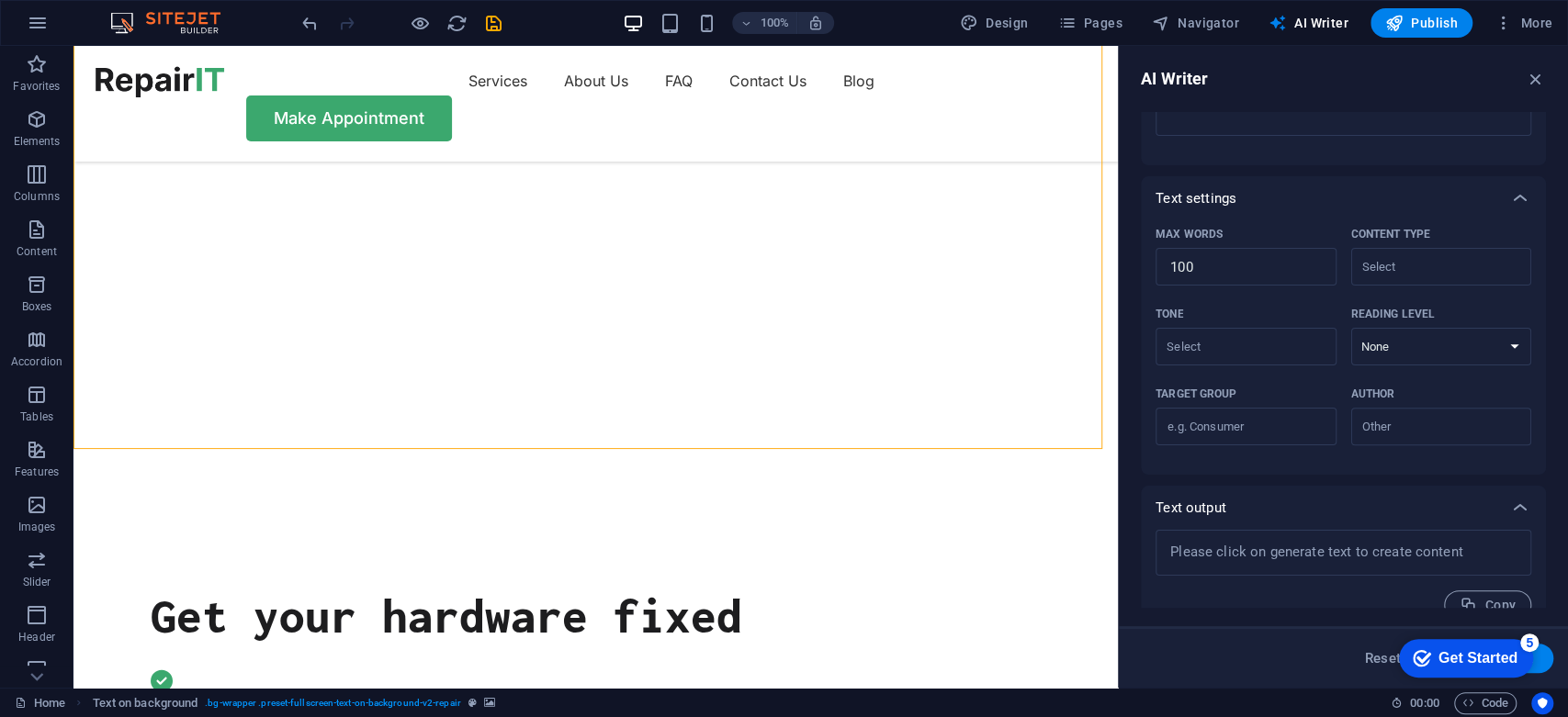
scroll to position [343, 0]
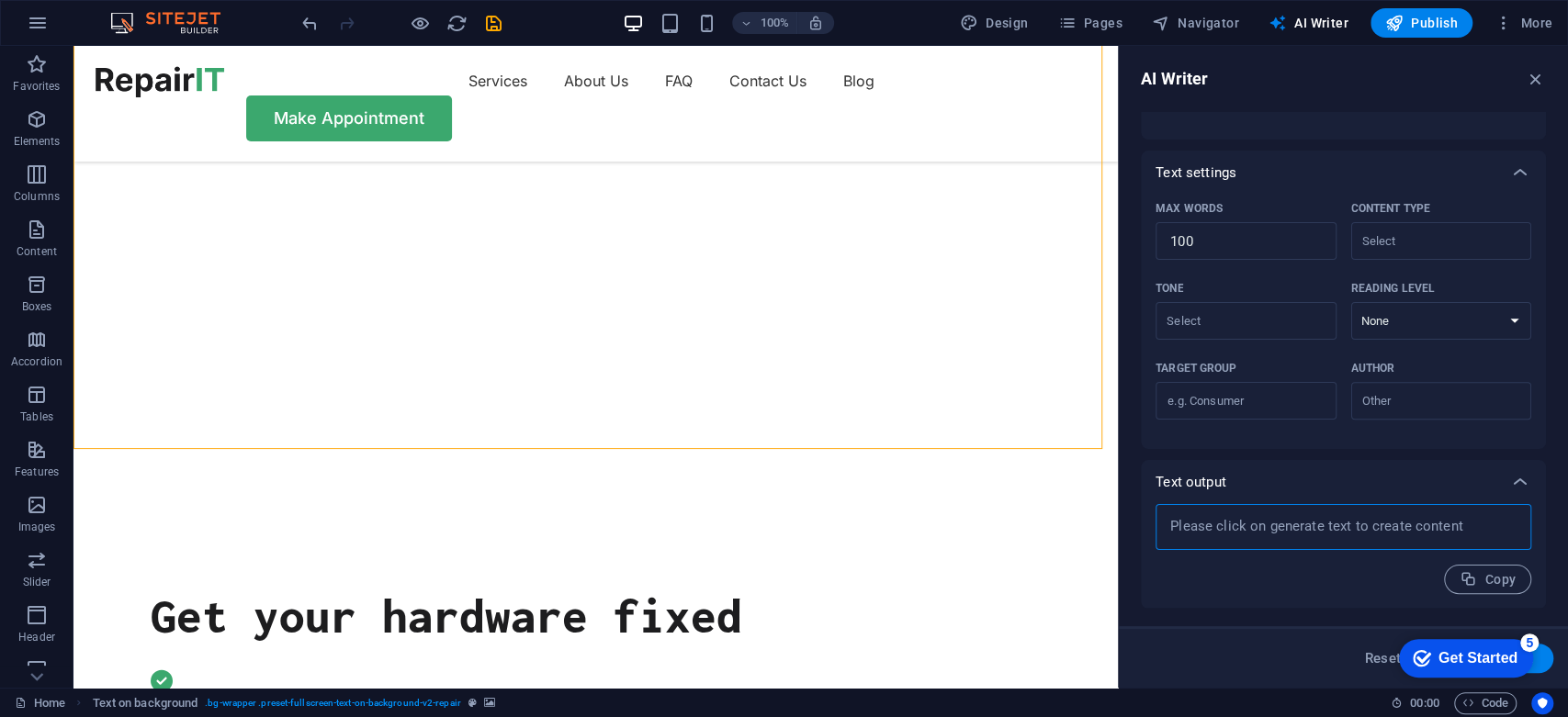
click at [1301, 525] on textarea at bounding box center [1343, 528] width 357 height 28
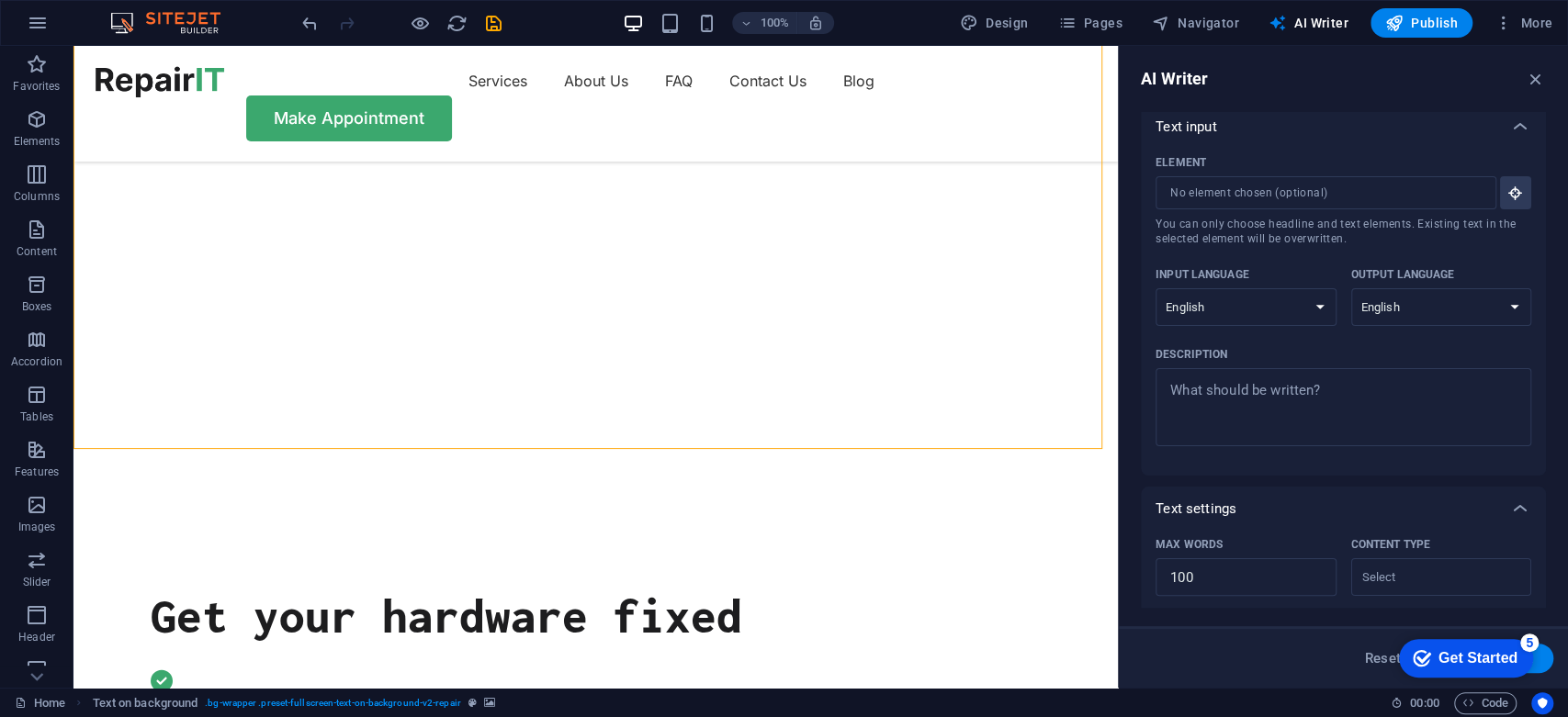
scroll to position [0, 0]
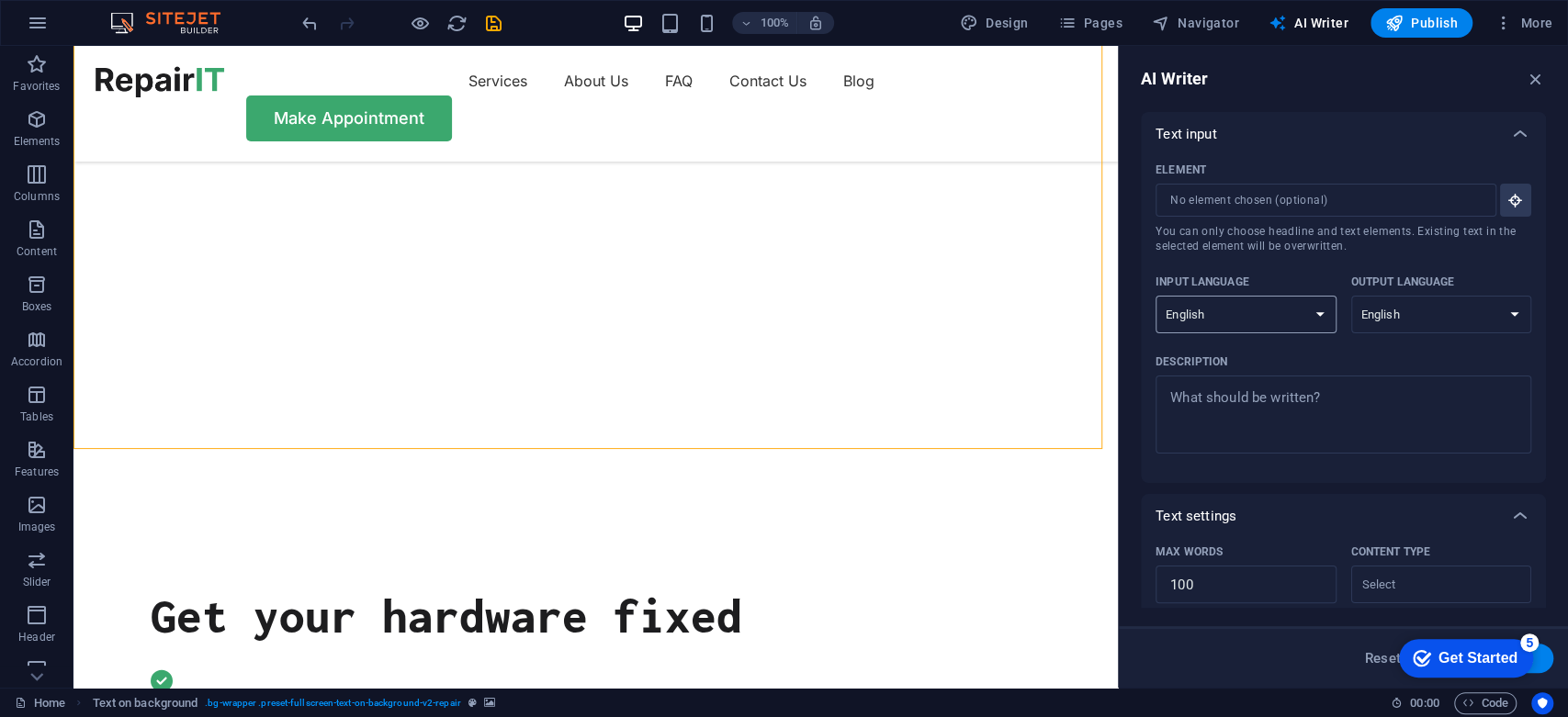
type textarea "x"
click at [1266, 321] on select "Albanian Arabic Armenian Awadhi Azerbaijani Bashkir Basque Belarusian Bengali B…" at bounding box center [1246, 314] width 181 height 38
click at [1266, 321] on select "Albanian Arabic Armenian Awadhi Azerbaijani Bashkir Basque Belarusian Bengali B…" at bounding box center [1246, 314] width 181 height 38
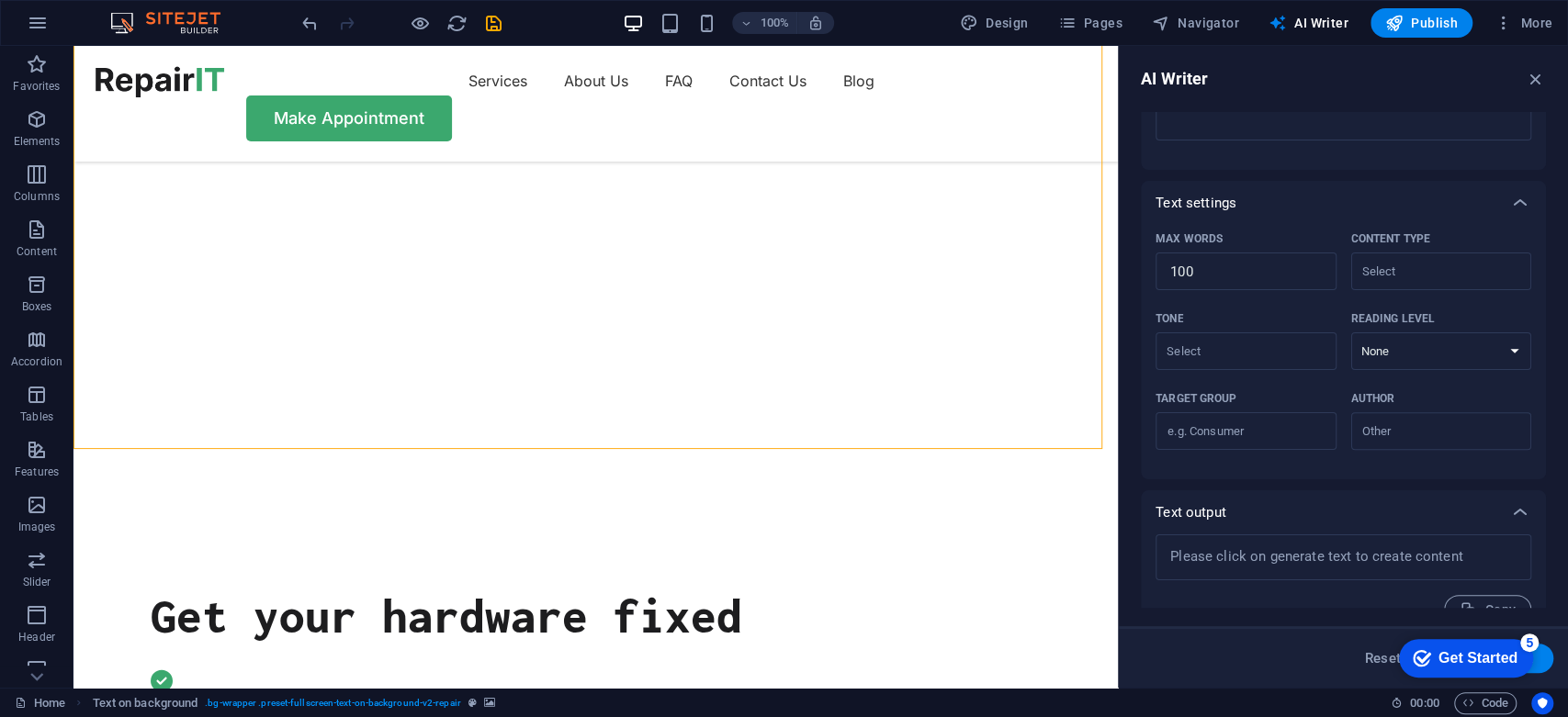
scroll to position [343, 0]
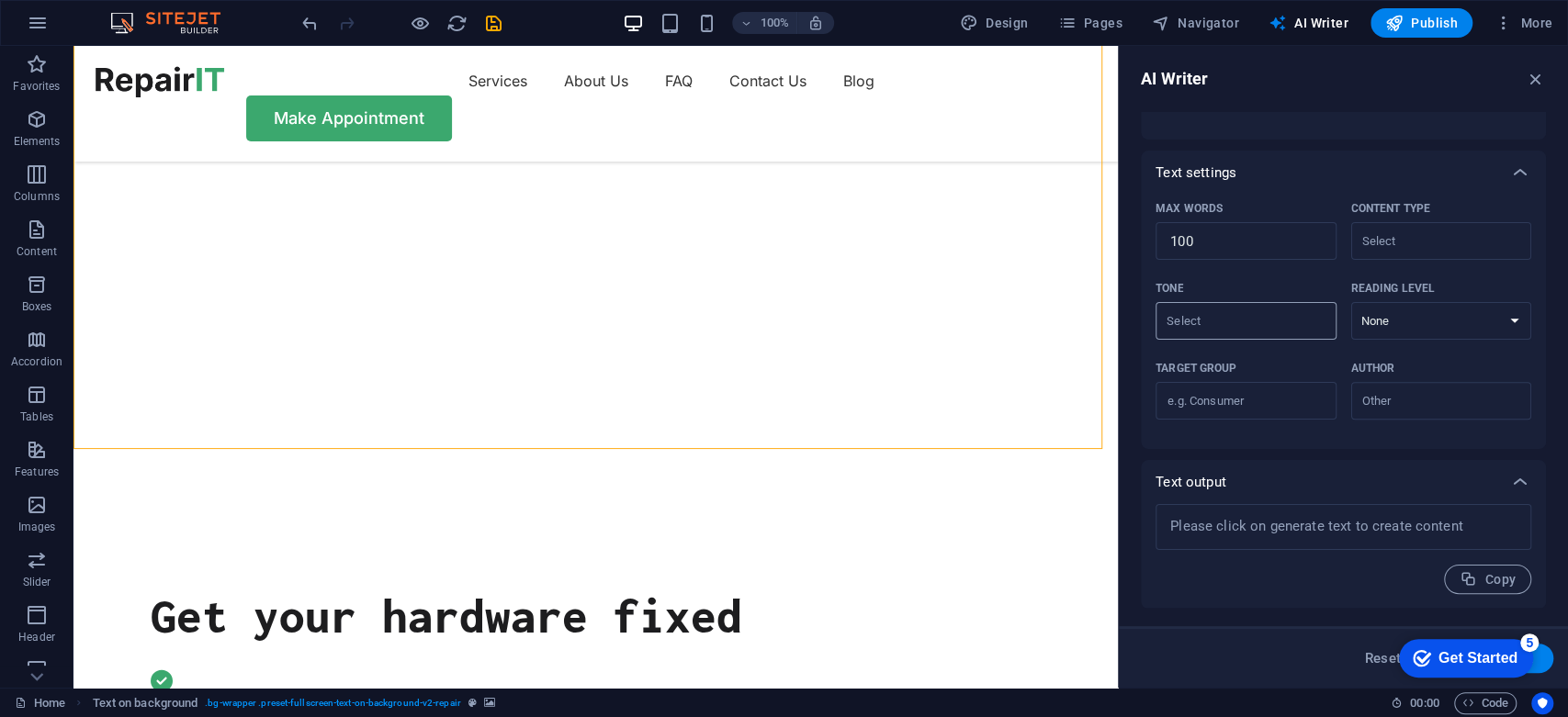
click at [1249, 331] on input "Tone ​" at bounding box center [1231, 320] width 140 height 27
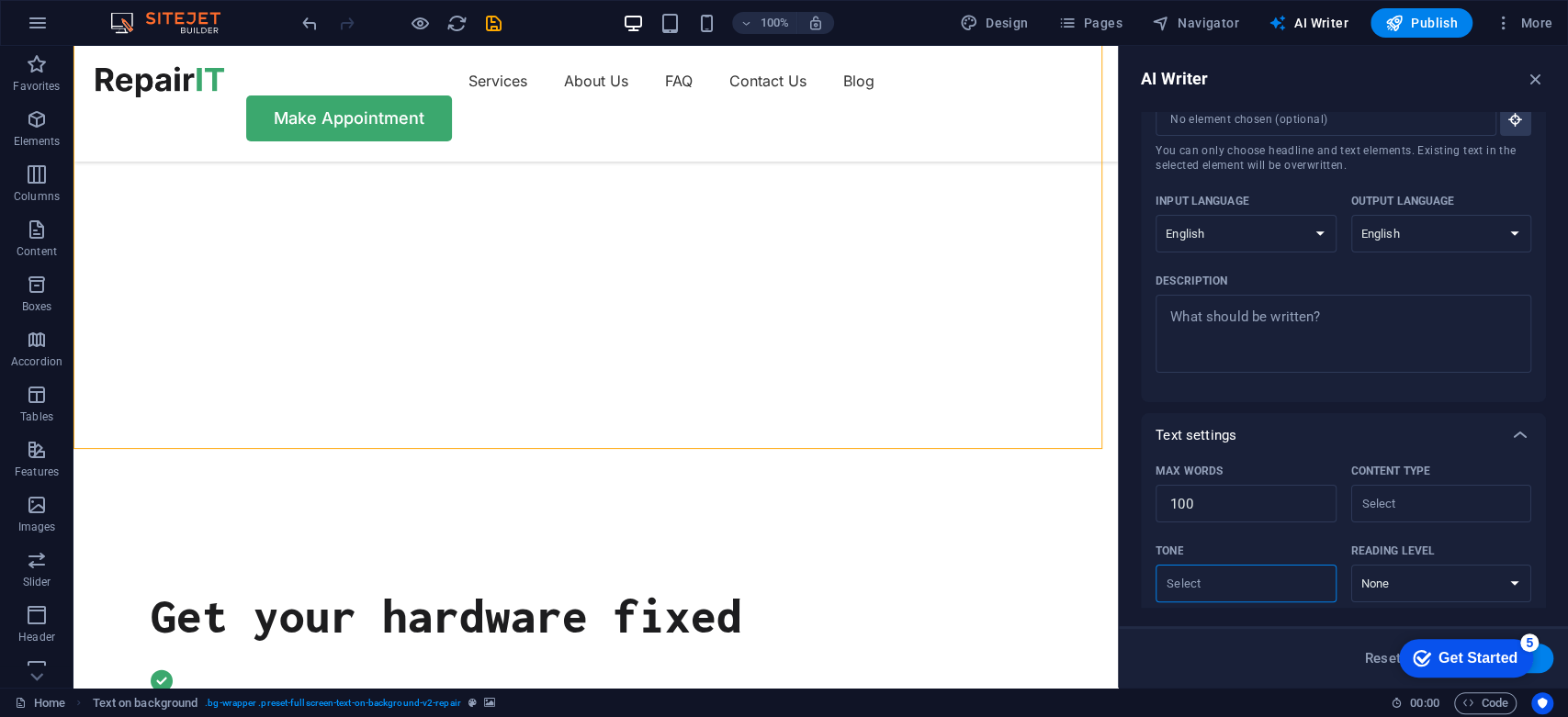
scroll to position [0, 0]
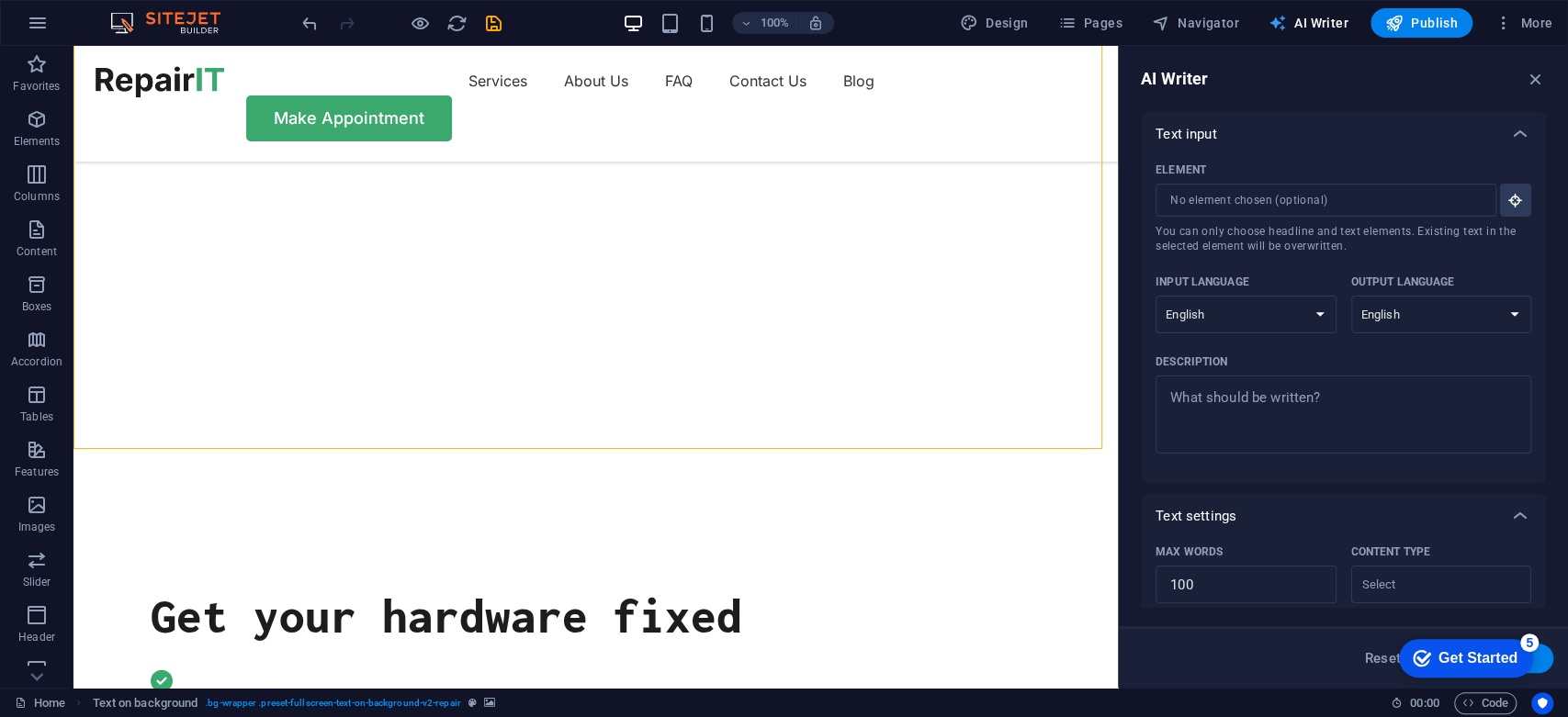
click at [1321, 31] on span "AI Writer" at bounding box center [1308, 23] width 80 height 19
click at [1182, 27] on span "Navigator" at bounding box center [1196, 23] width 87 height 19
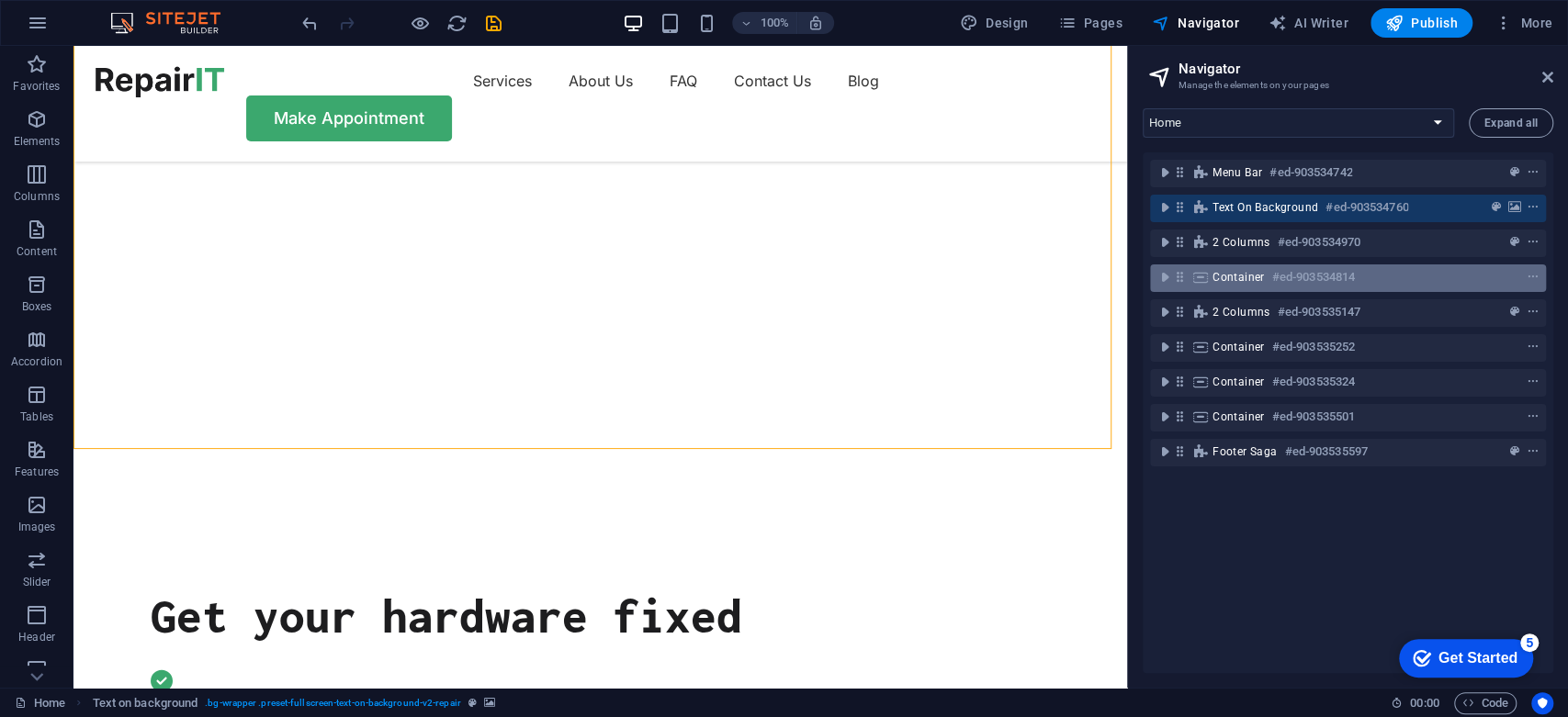
click at [1250, 275] on span "Container" at bounding box center [1239, 277] width 53 height 15
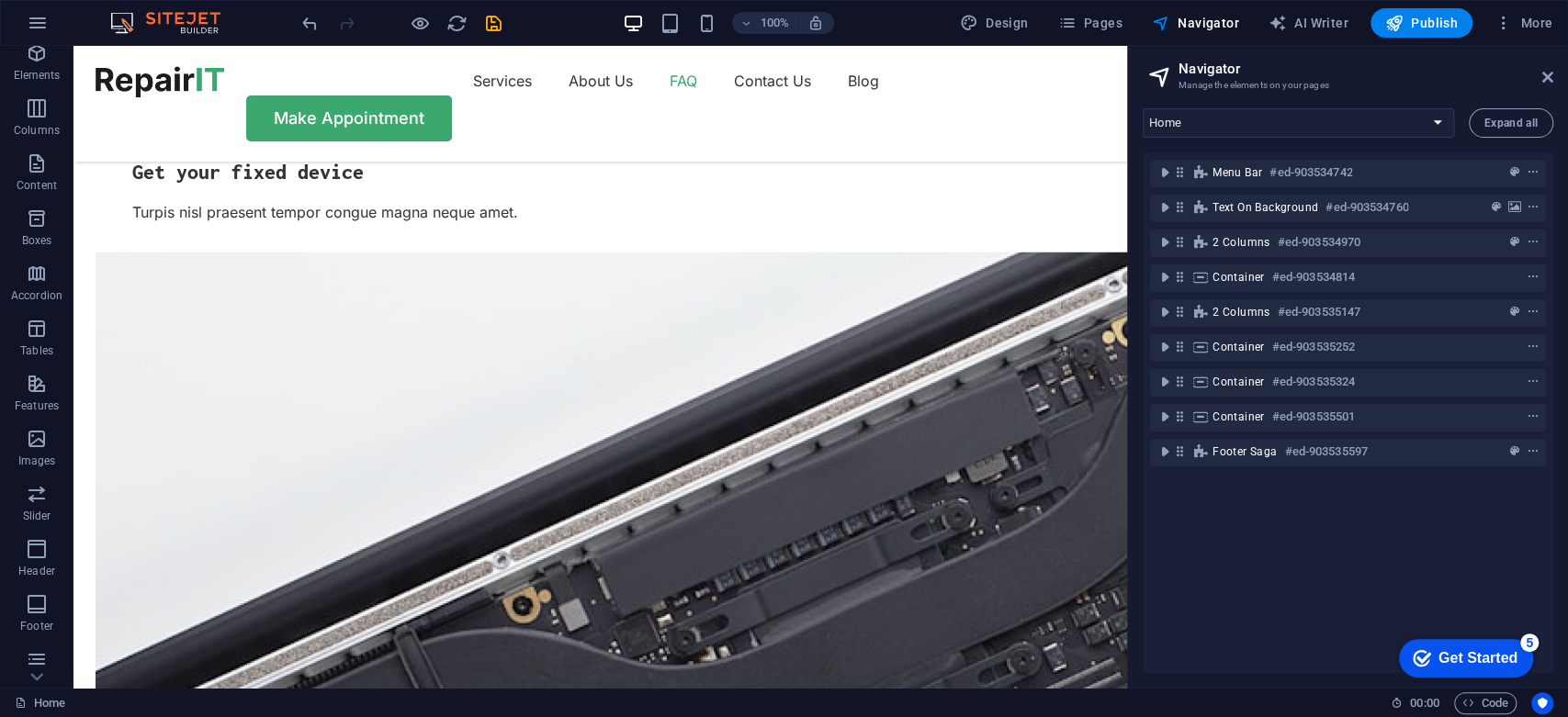
scroll to position [183, 0]
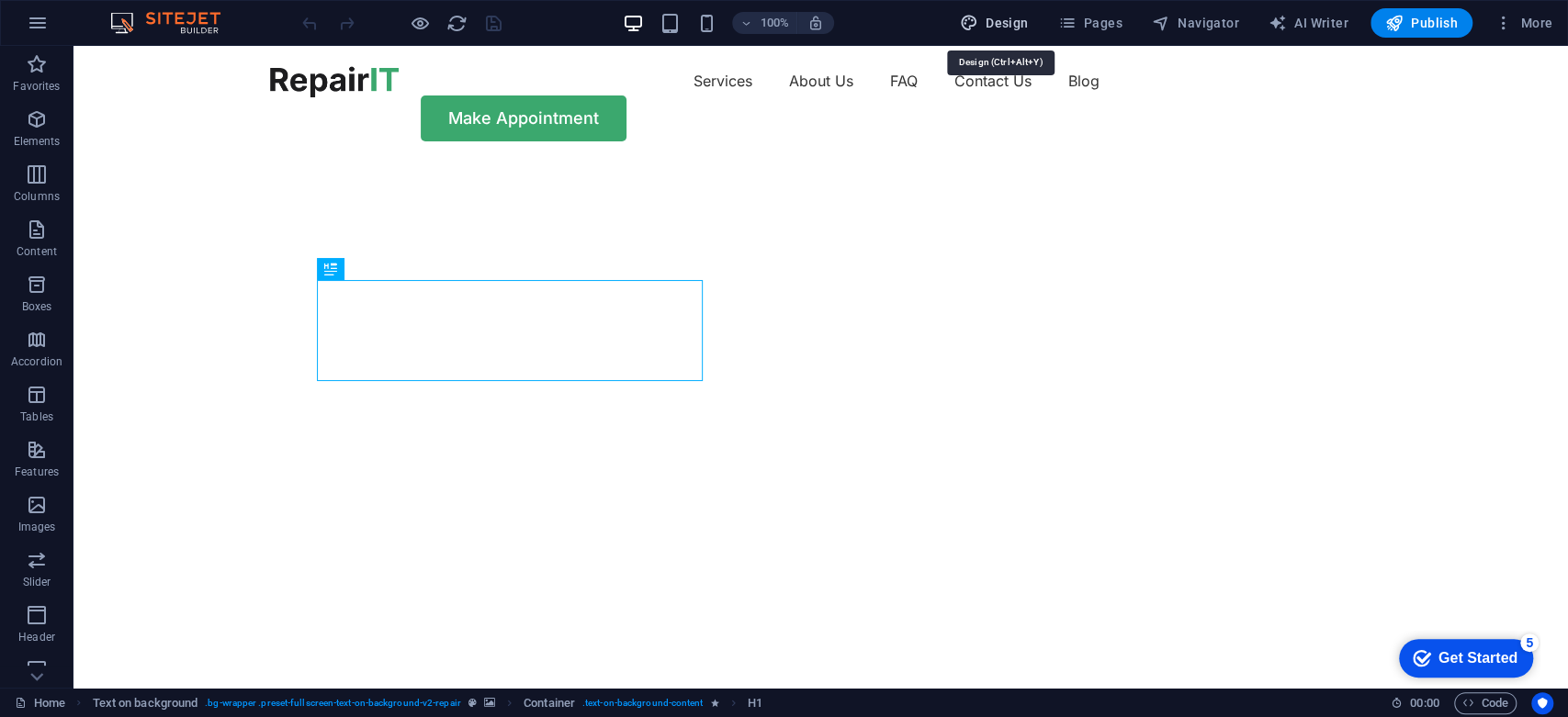
click at [996, 31] on span "Design" at bounding box center [994, 23] width 68 height 19
select select "px"
select select "400"
select select "px"
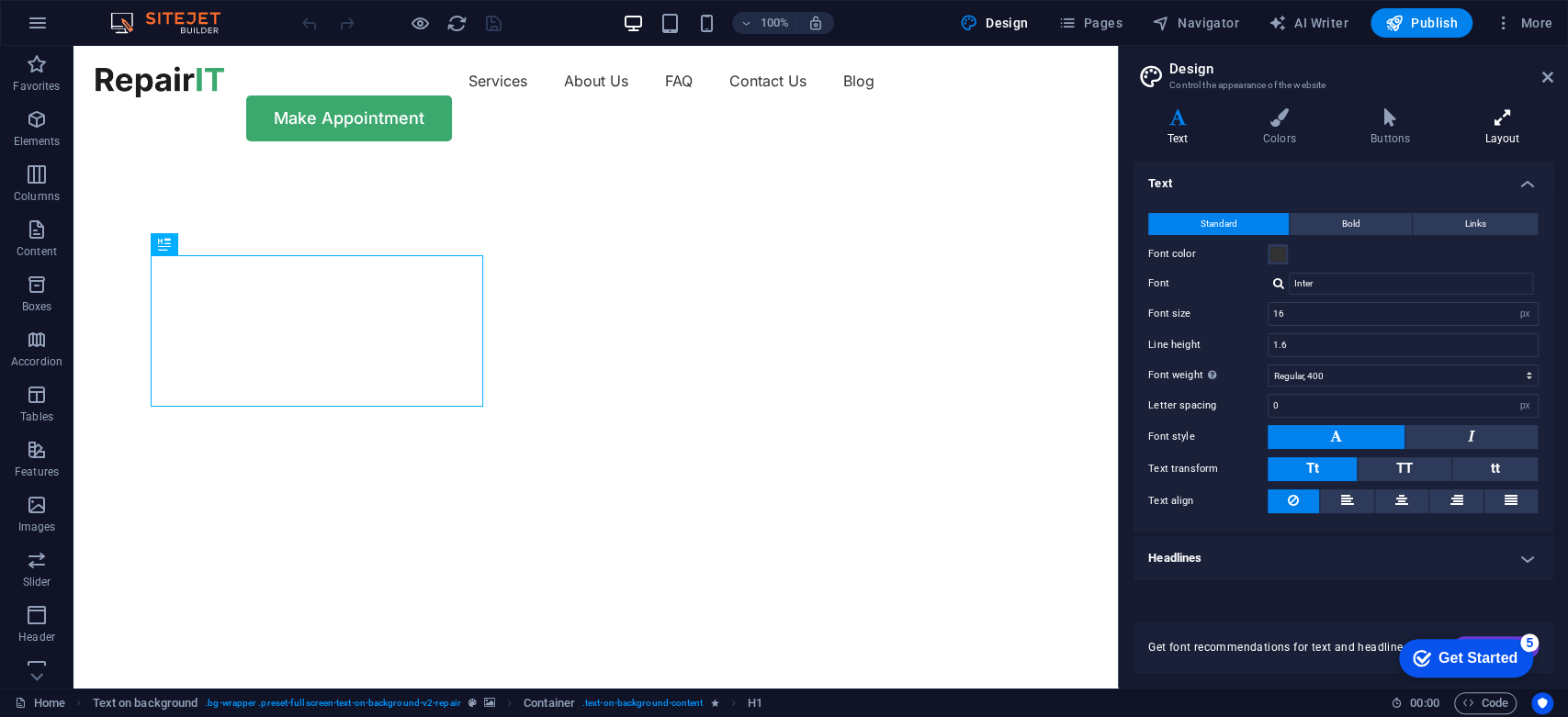
click at [1461, 134] on h4 "Layout" at bounding box center [1502, 127] width 102 height 39
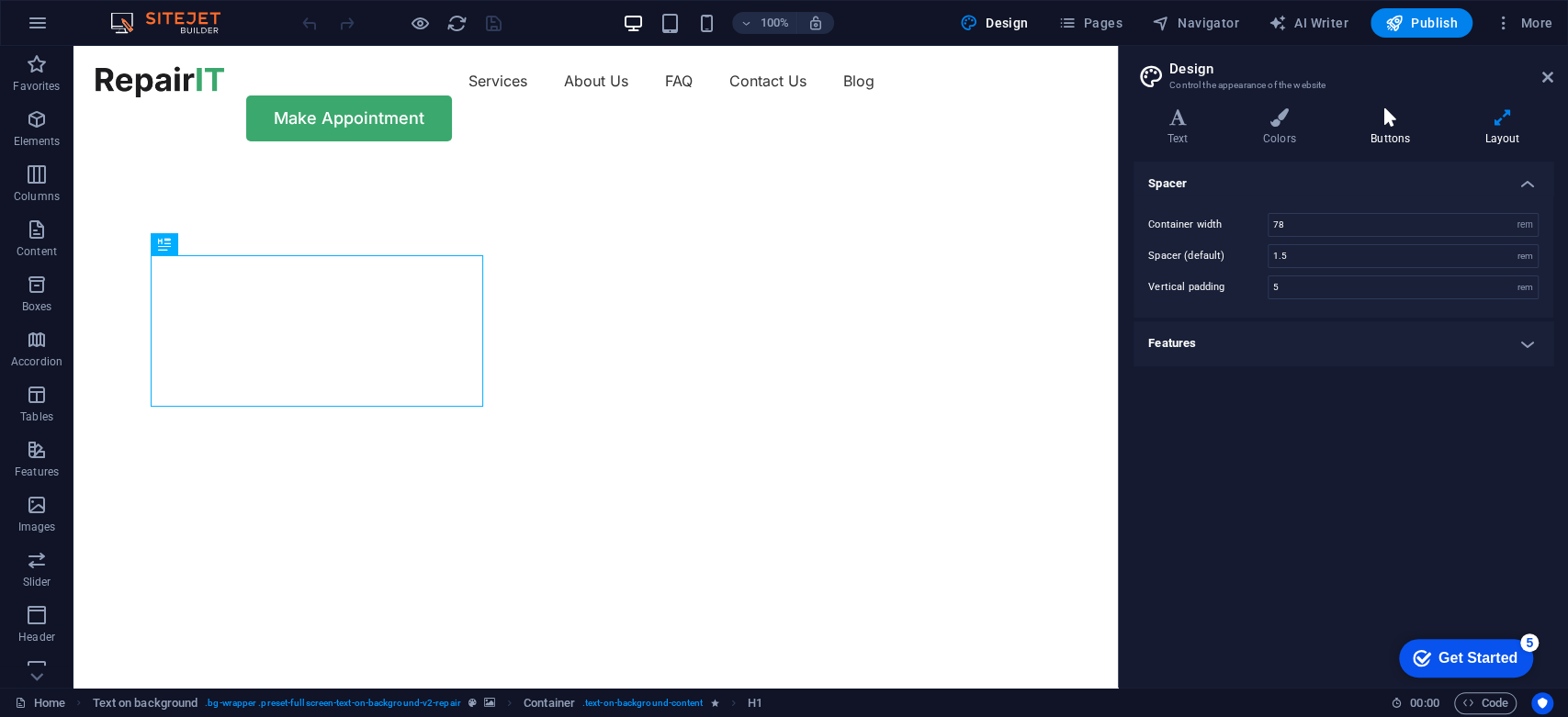
click at [1437, 127] on h4 "Buttons" at bounding box center [1393, 127] width 114 height 39
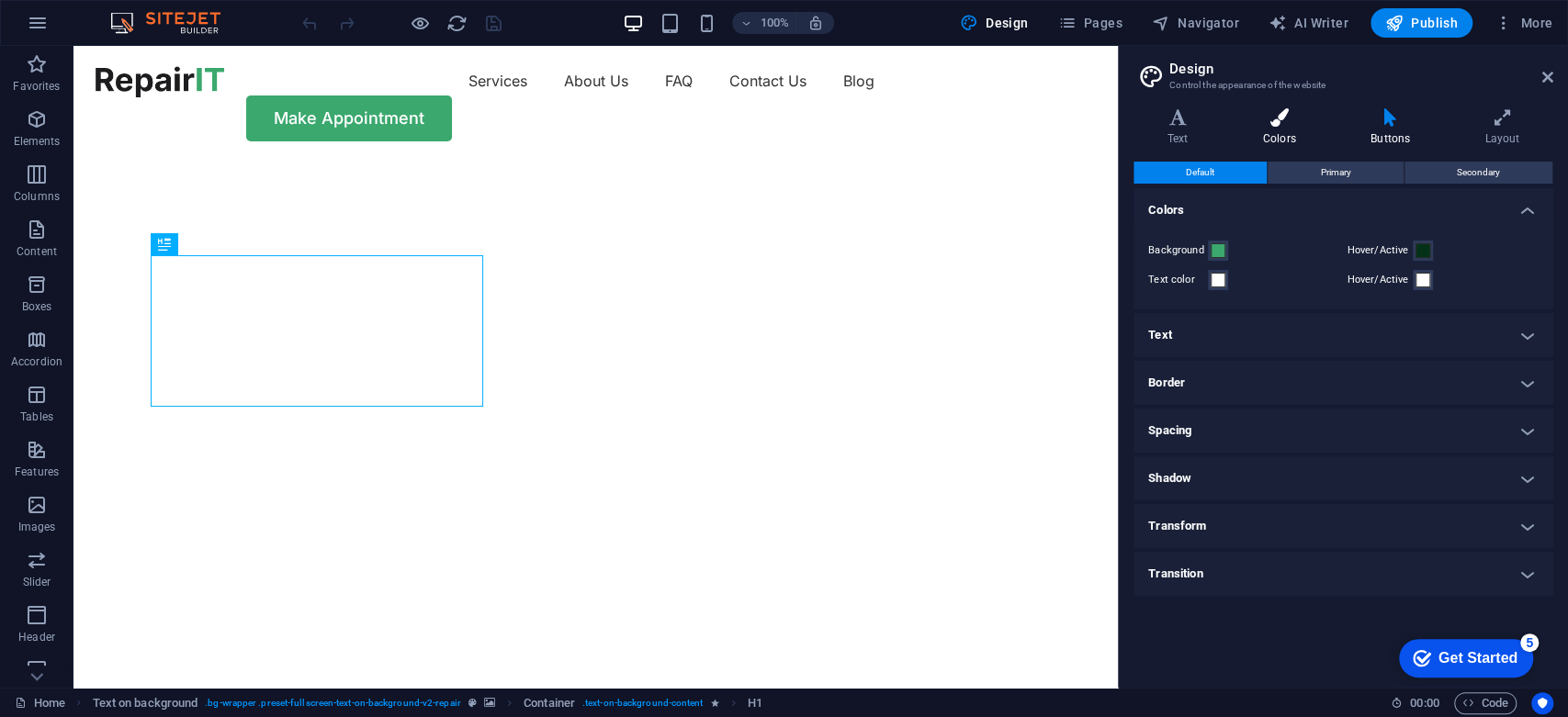
click at [1265, 136] on h4 "Colors" at bounding box center [1282, 127] width 107 height 39
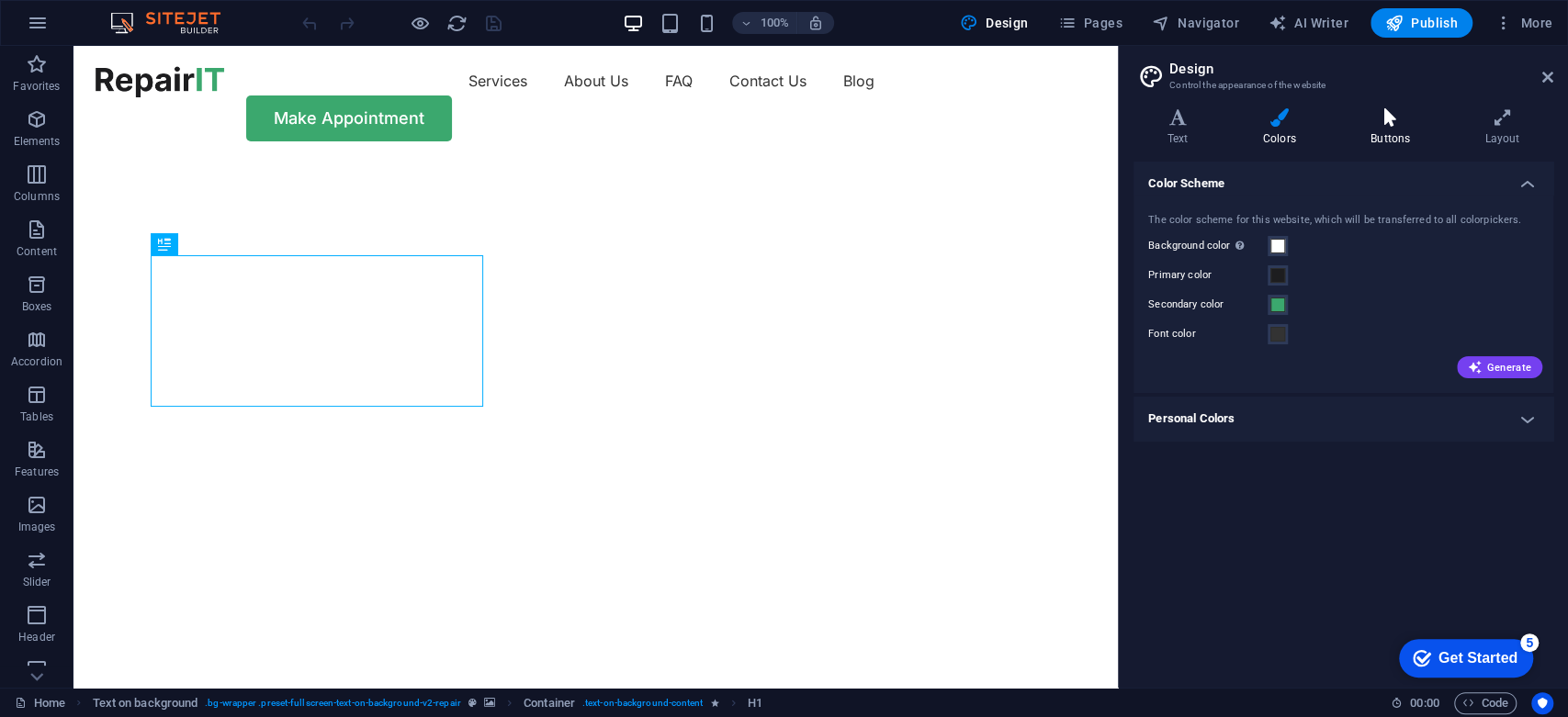
click at [1371, 116] on icon at bounding box center [1389, 117] width 106 height 19
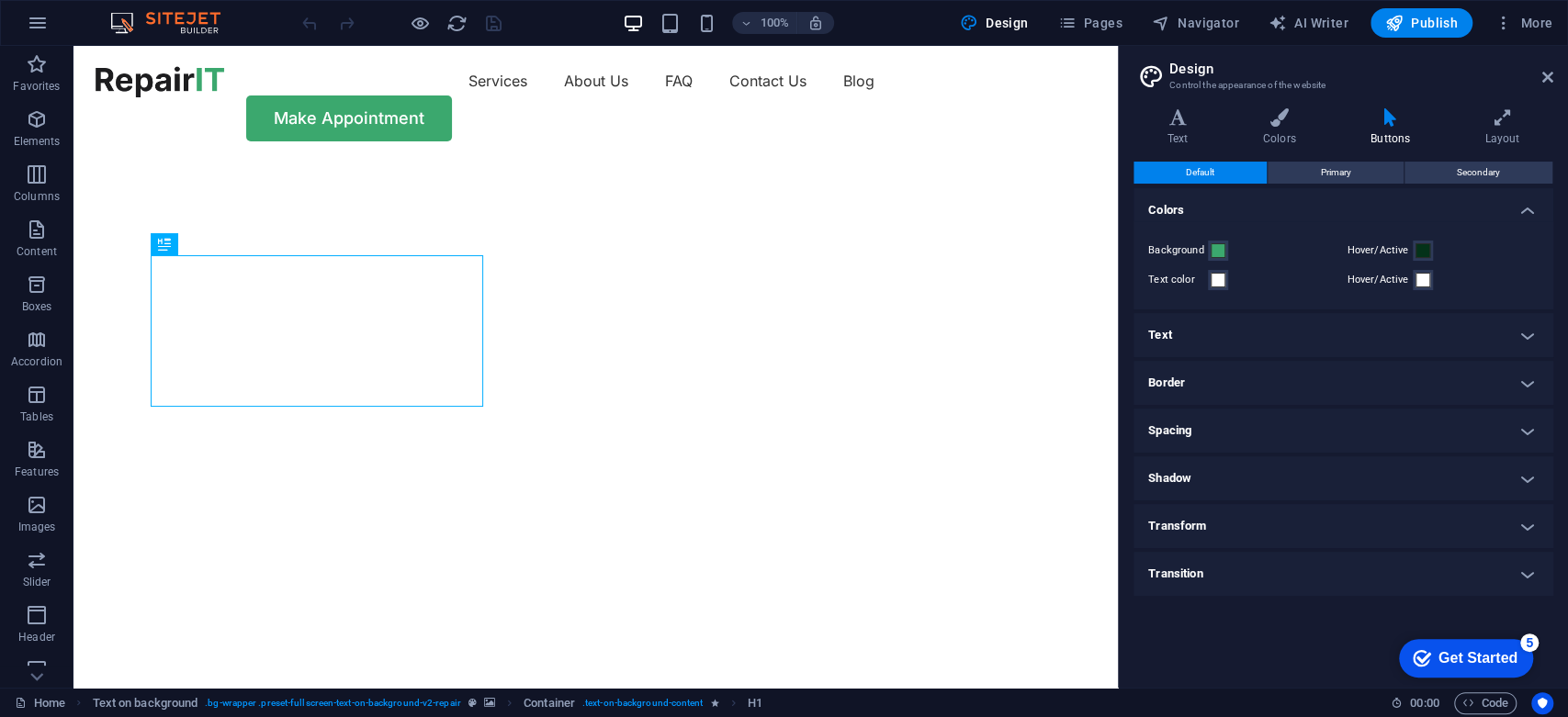
click at [1265, 569] on h4 "Transition" at bounding box center [1343, 574] width 420 height 44
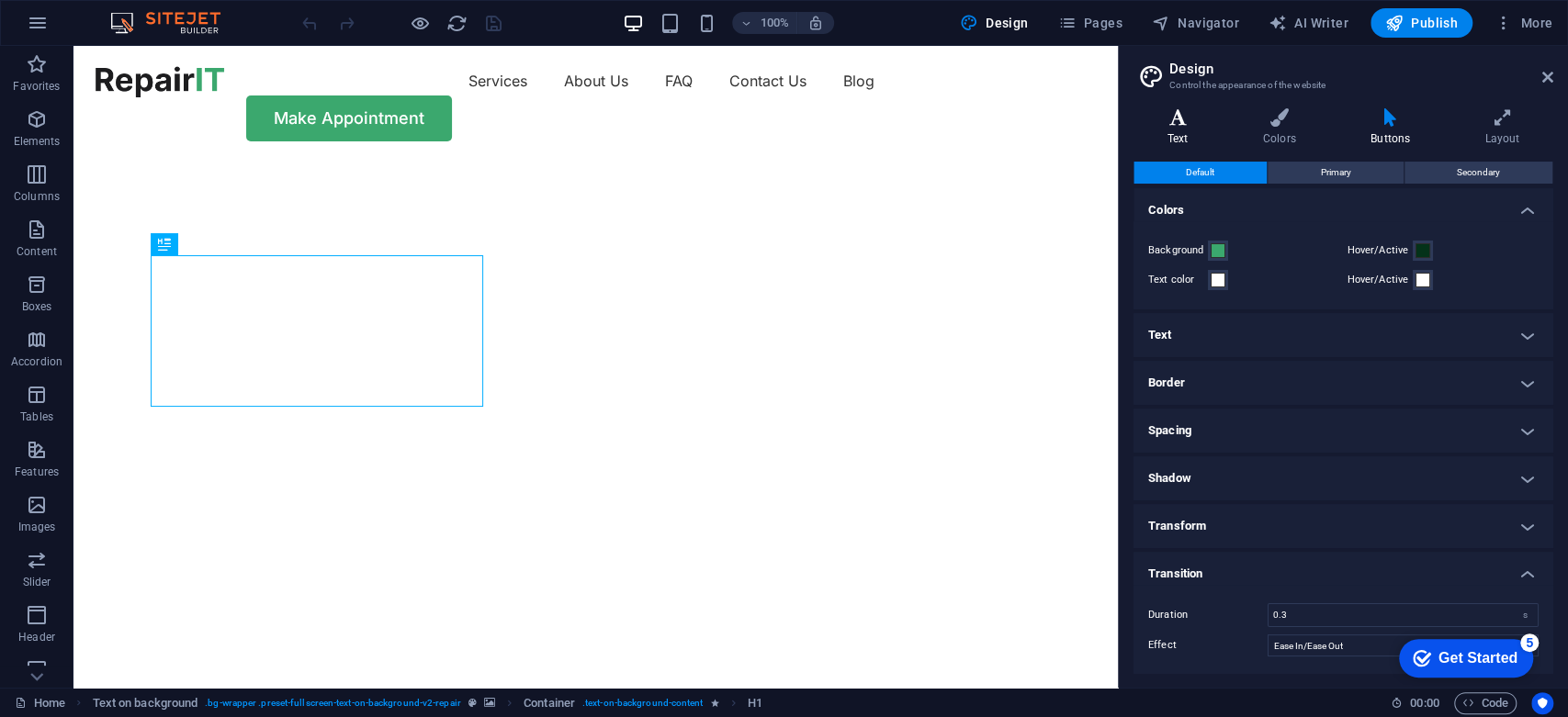
click at [1177, 131] on h4 "Text" at bounding box center [1181, 127] width 95 height 39
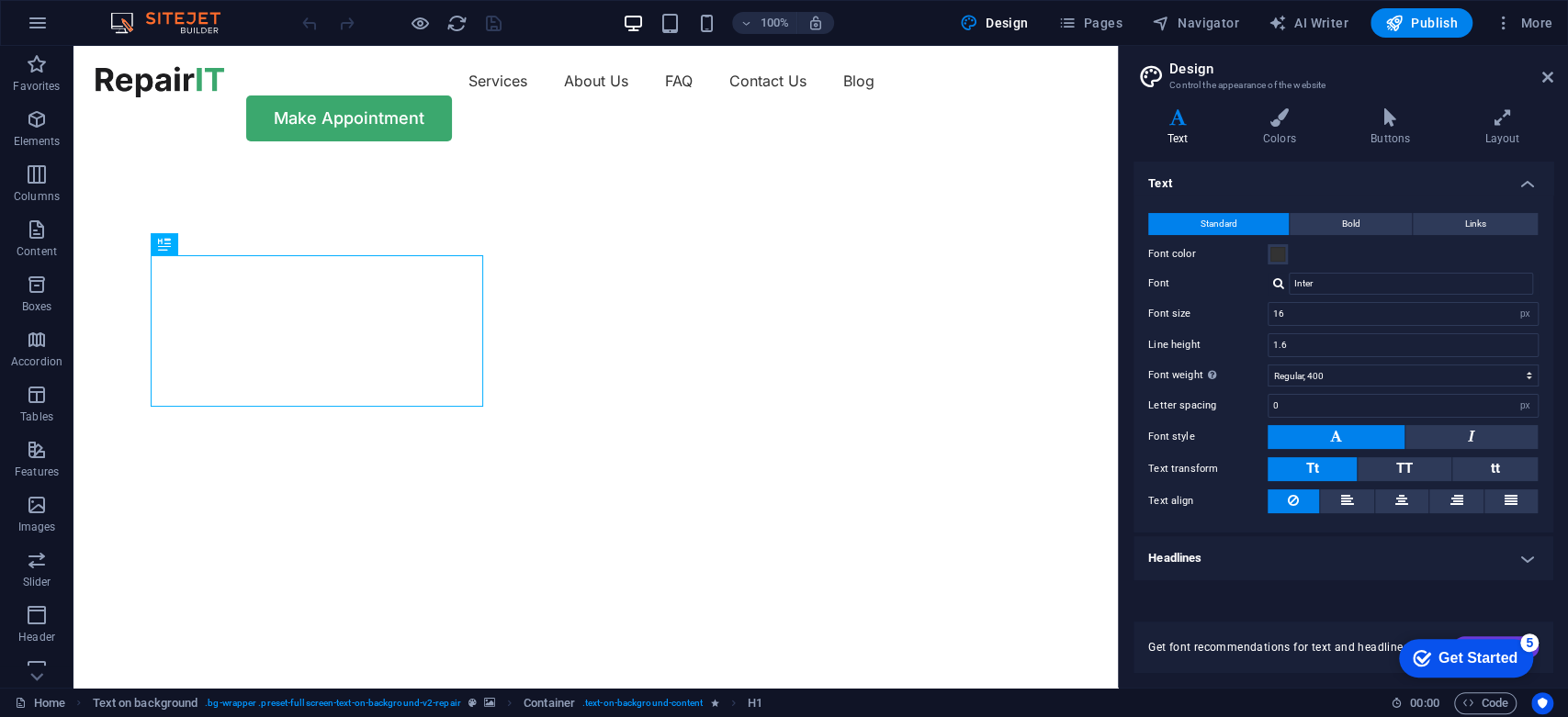
click at [1185, 91] on h3 "Control the appearance of the website" at bounding box center [1343, 85] width 347 height 17
click at [1119, 24] on span "Pages" at bounding box center [1089, 23] width 64 height 19
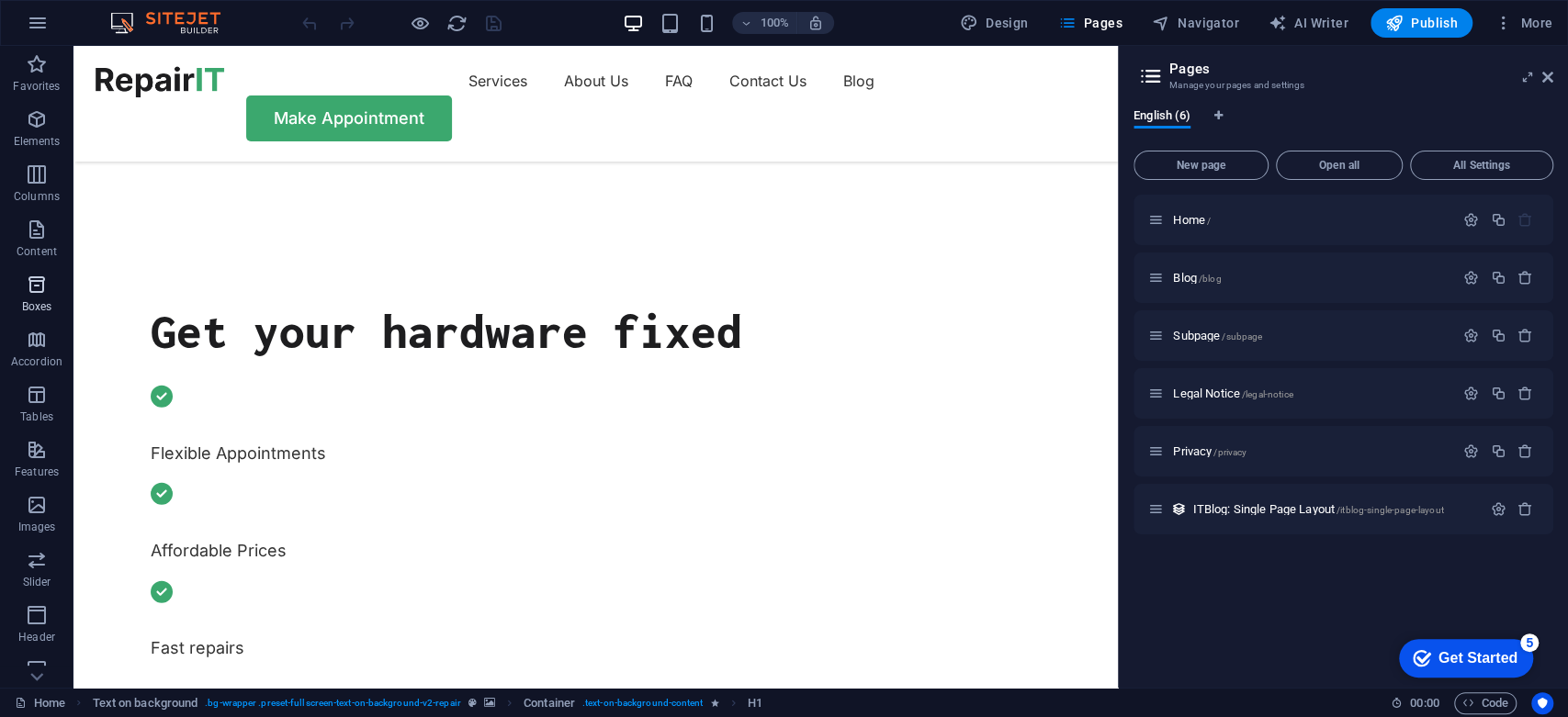
scroll to position [612, 0]
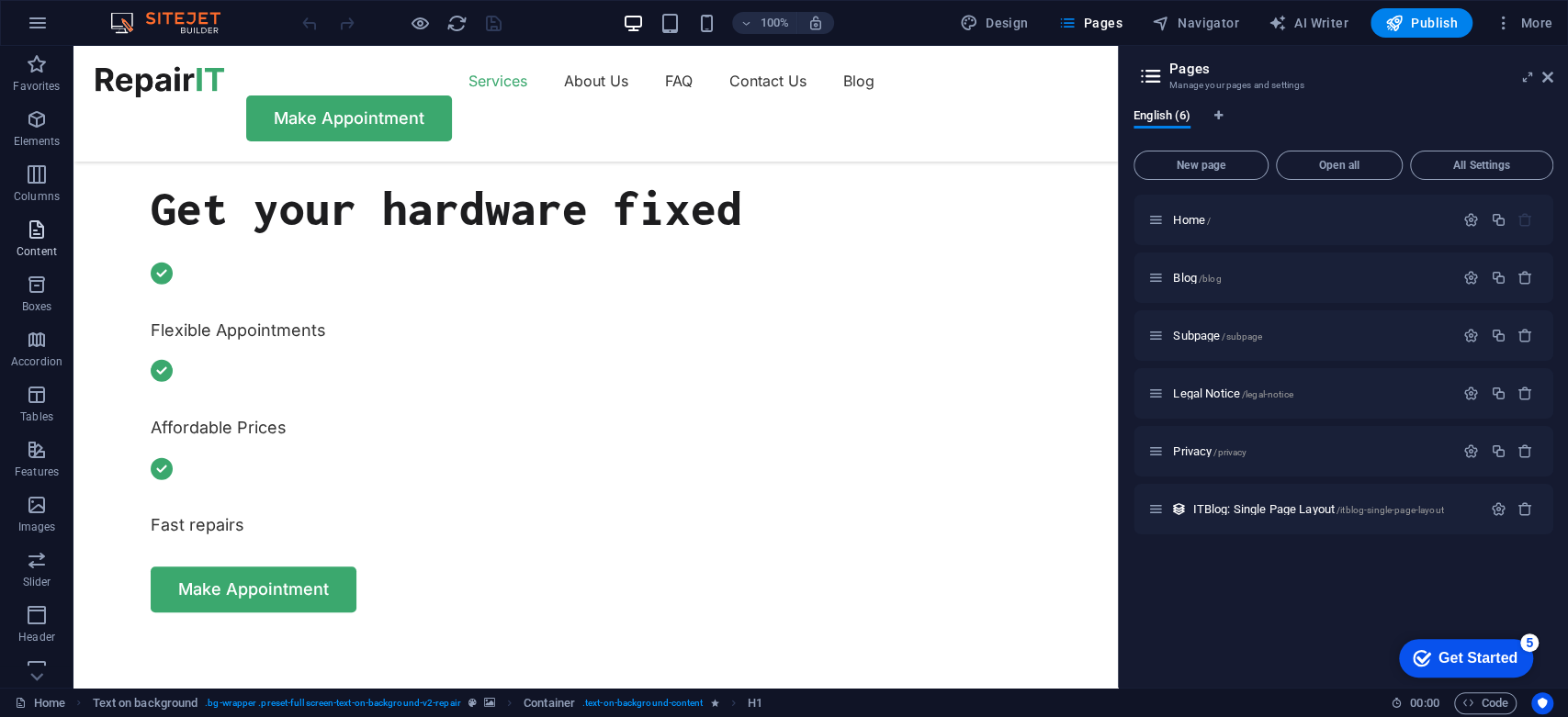
click at [17, 233] on span "Content" at bounding box center [37, 240] width 73 height 44
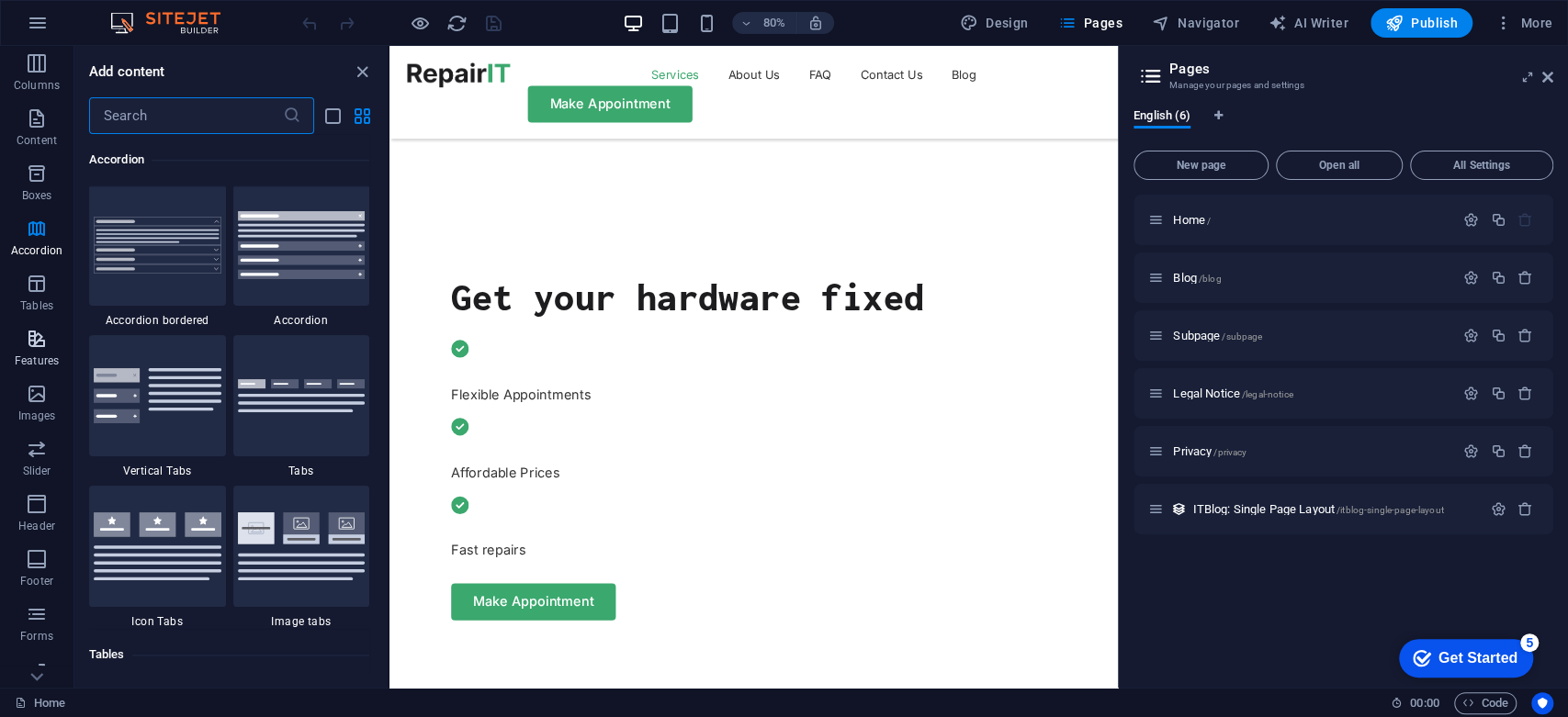
scroll to position [183, 0]
click at [35, 293] on p "Features" at bounding box center [37, 288] width 44 height 15
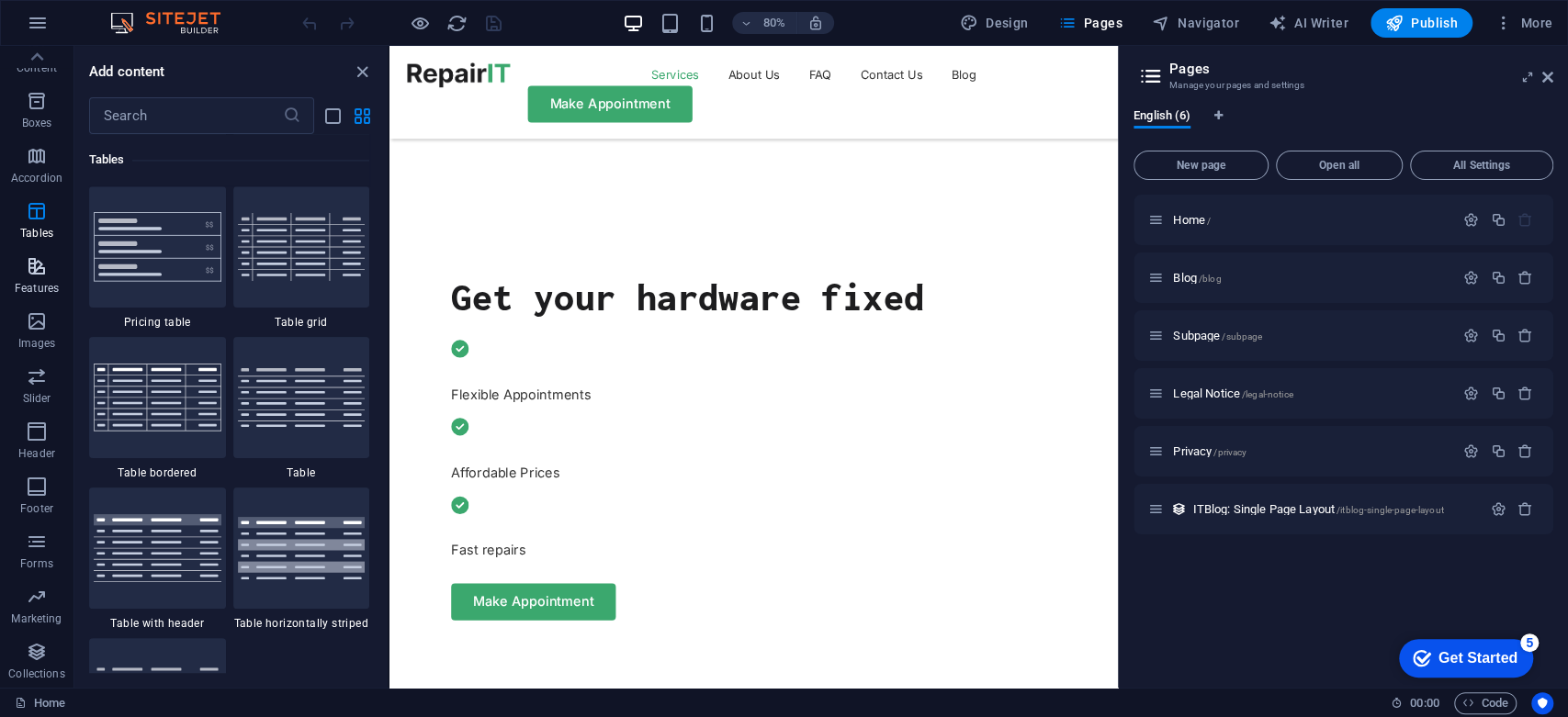
scroll to position [7159, 0]
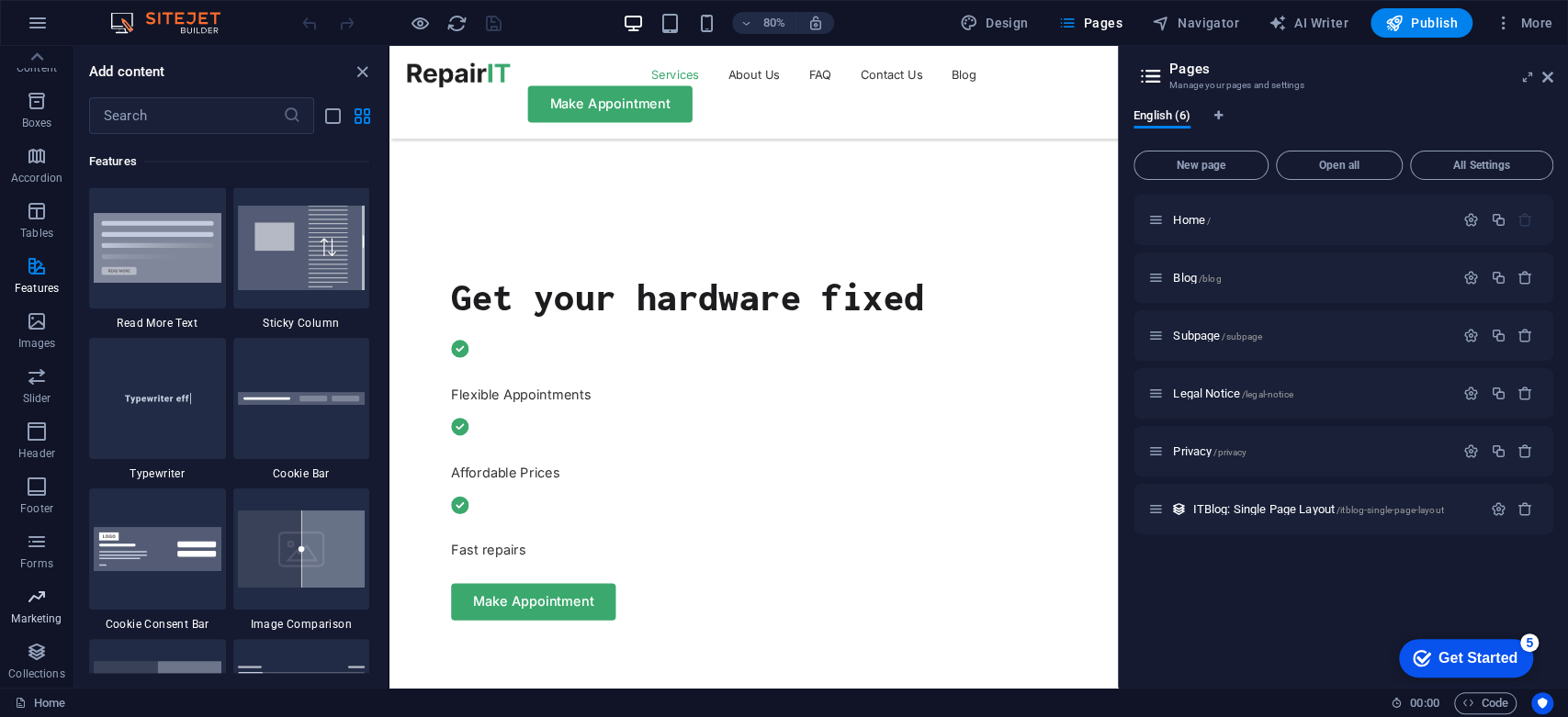
click at [31, 593] on icon "button" at bounding box center [37, 597] width 22 height 22
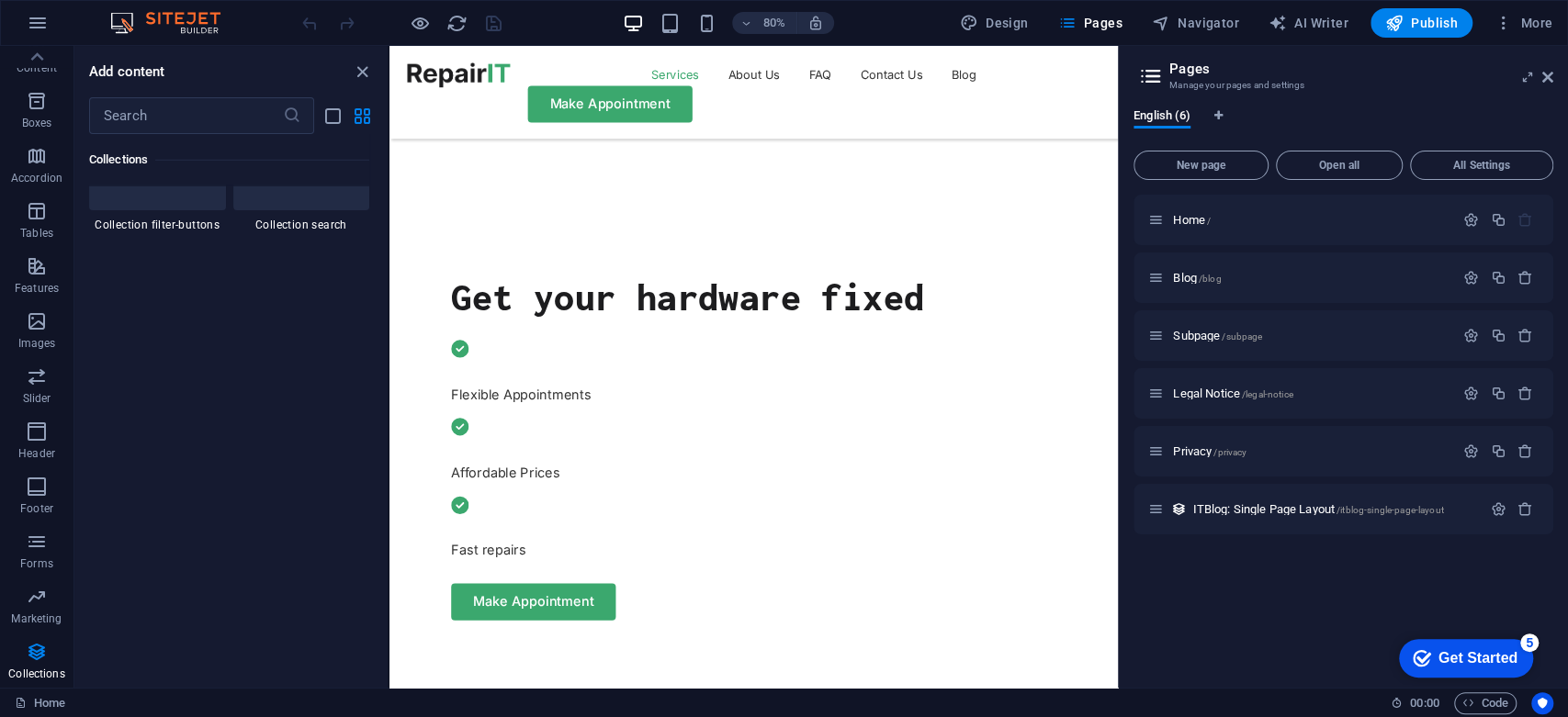
scroll to position [17503, 0]
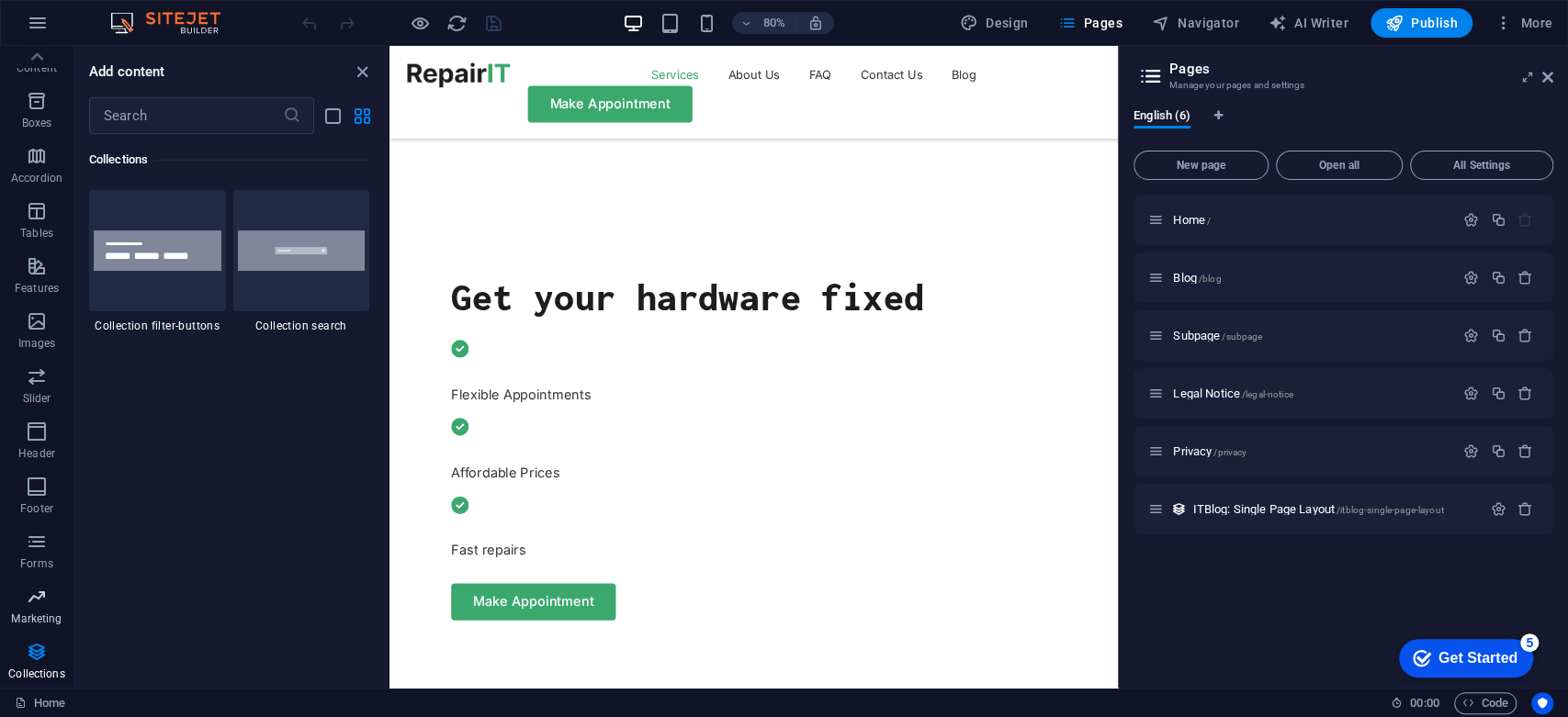
click at [32, 619] on p "Marketing" at bounding box center [36, 619] width 51 height 15
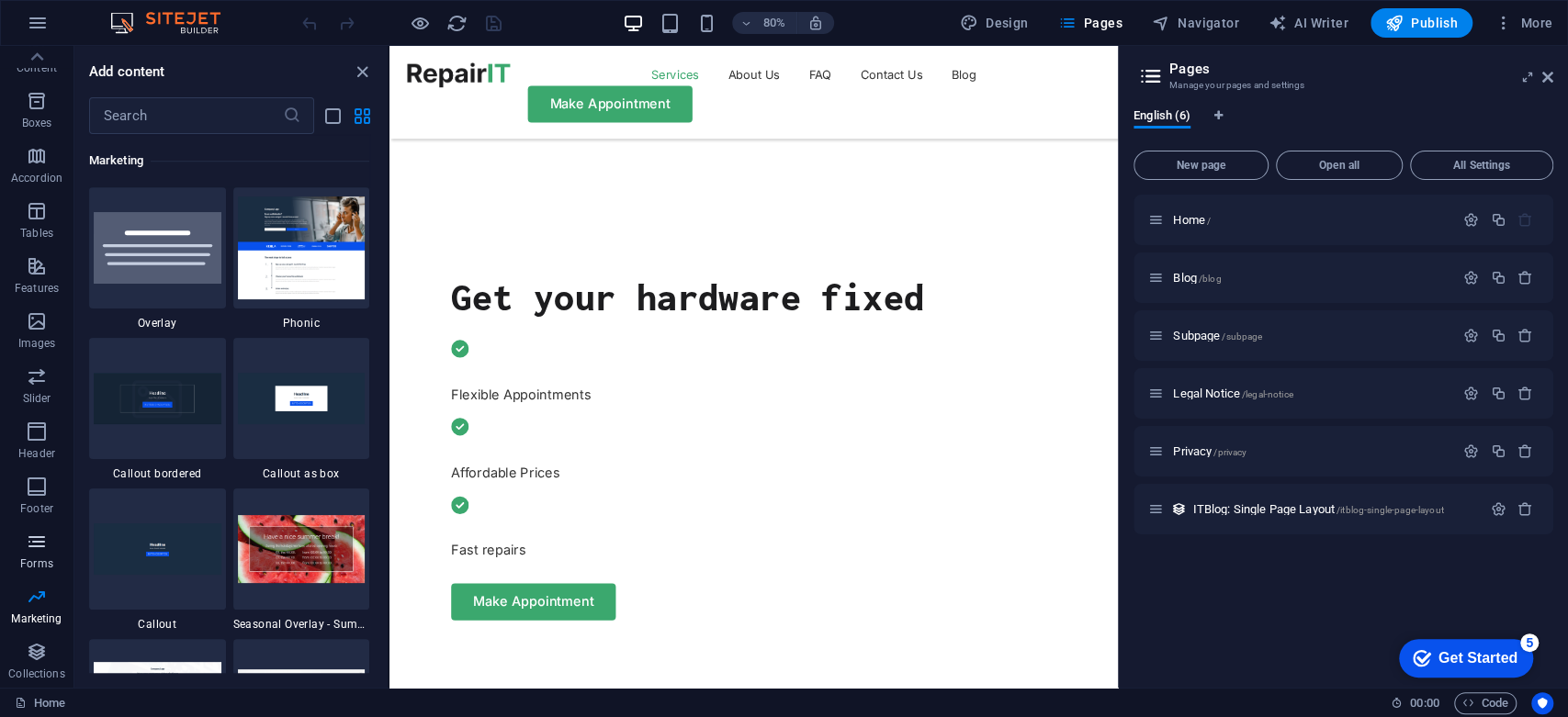
click at [33, 556] on p "Forms" at bounding box center [36, 563] width 33 height 15
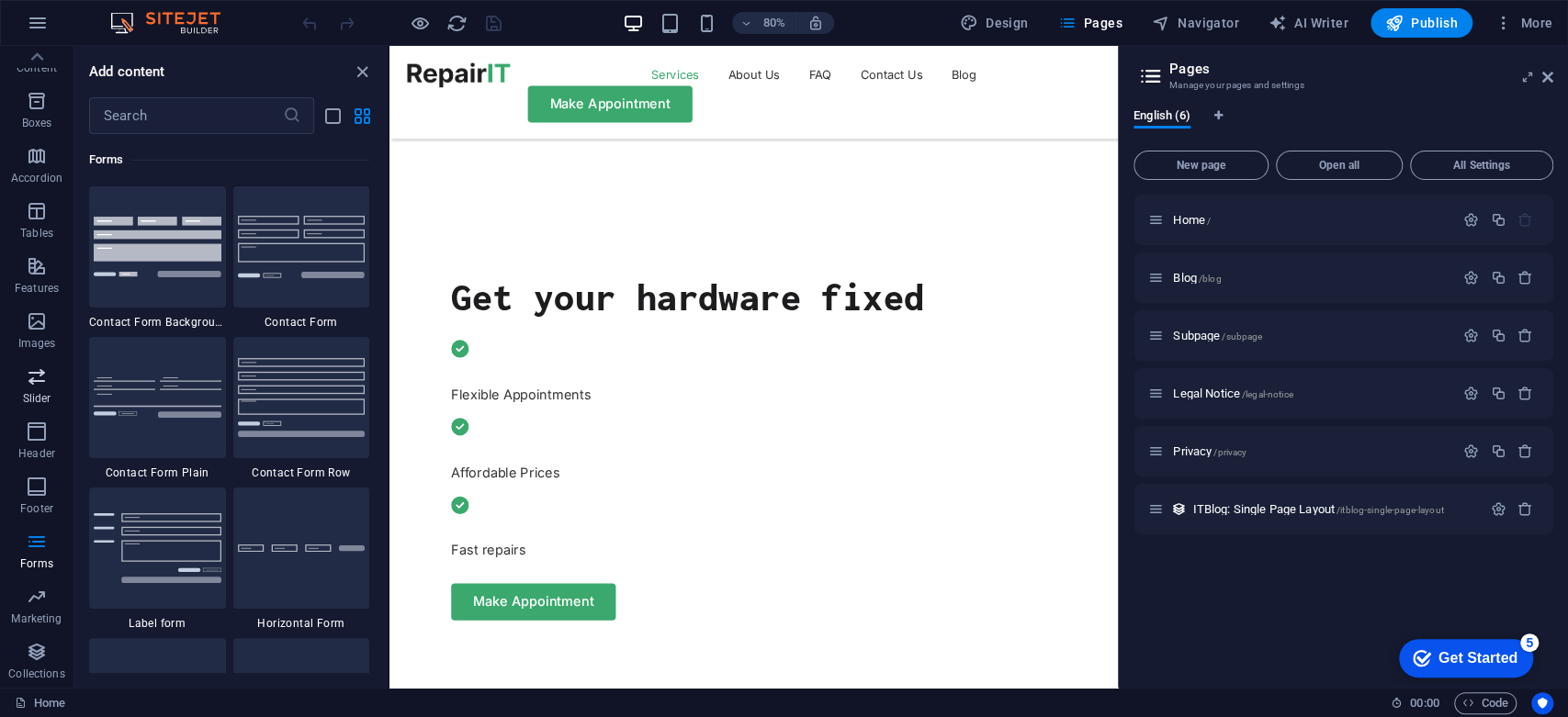
click at [44, 389] on span "Slider" at bounding box center [37, 388] width 73 height 44
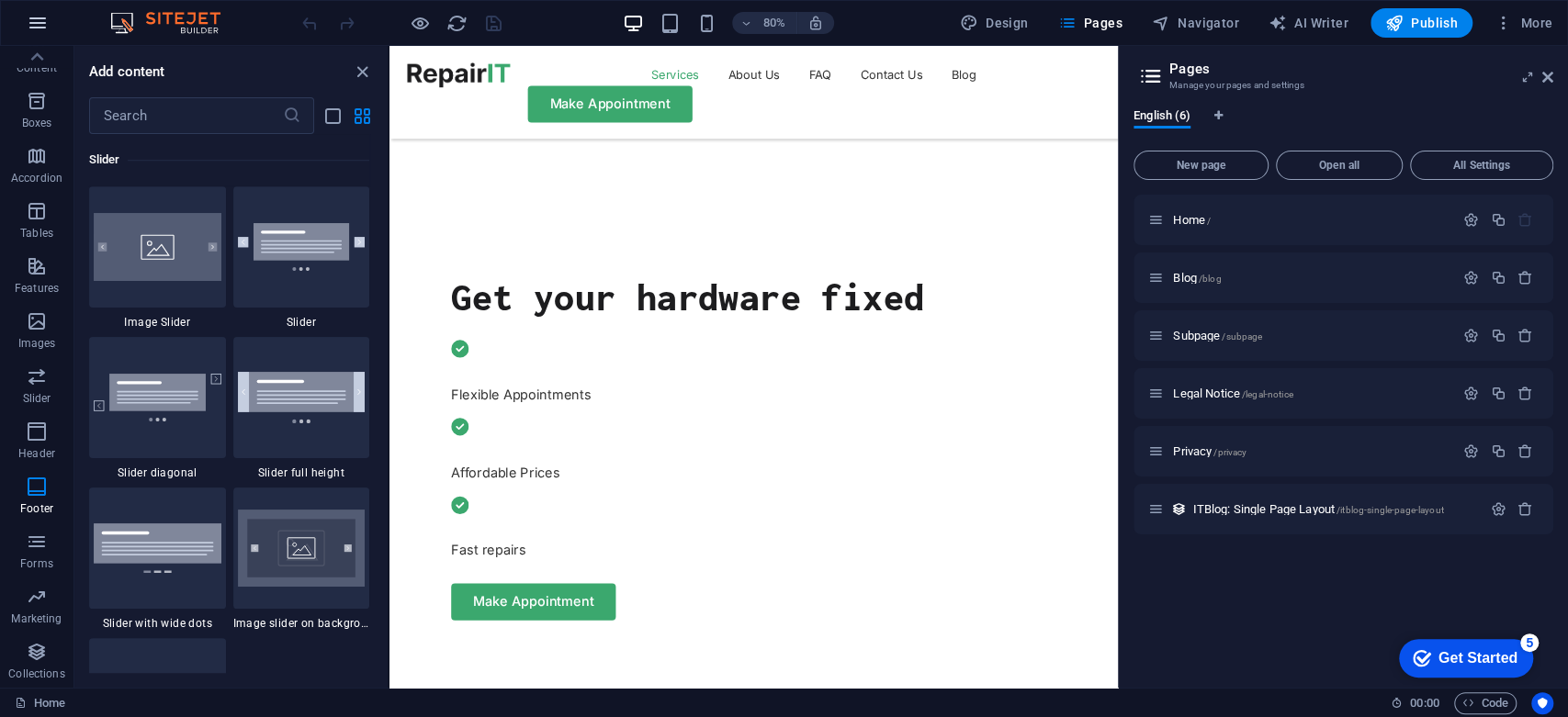
scroll to position [10413, 0]
click at [34, 26] on icon "button" at bounding box center [38, 23] width 22 height 22
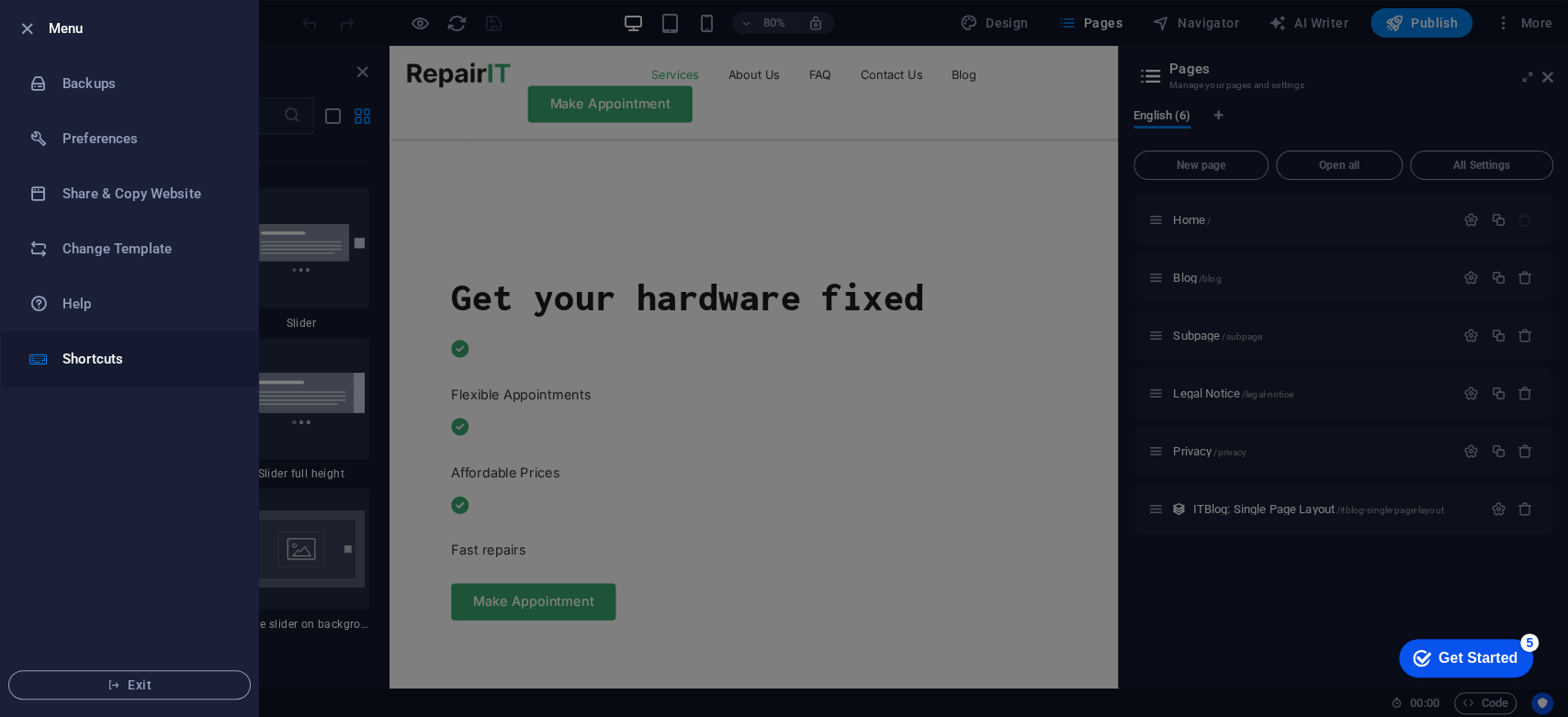
click at [73, 358] on h6 "Shortcuts" at bounding box center [147, 359] width 170 height 22
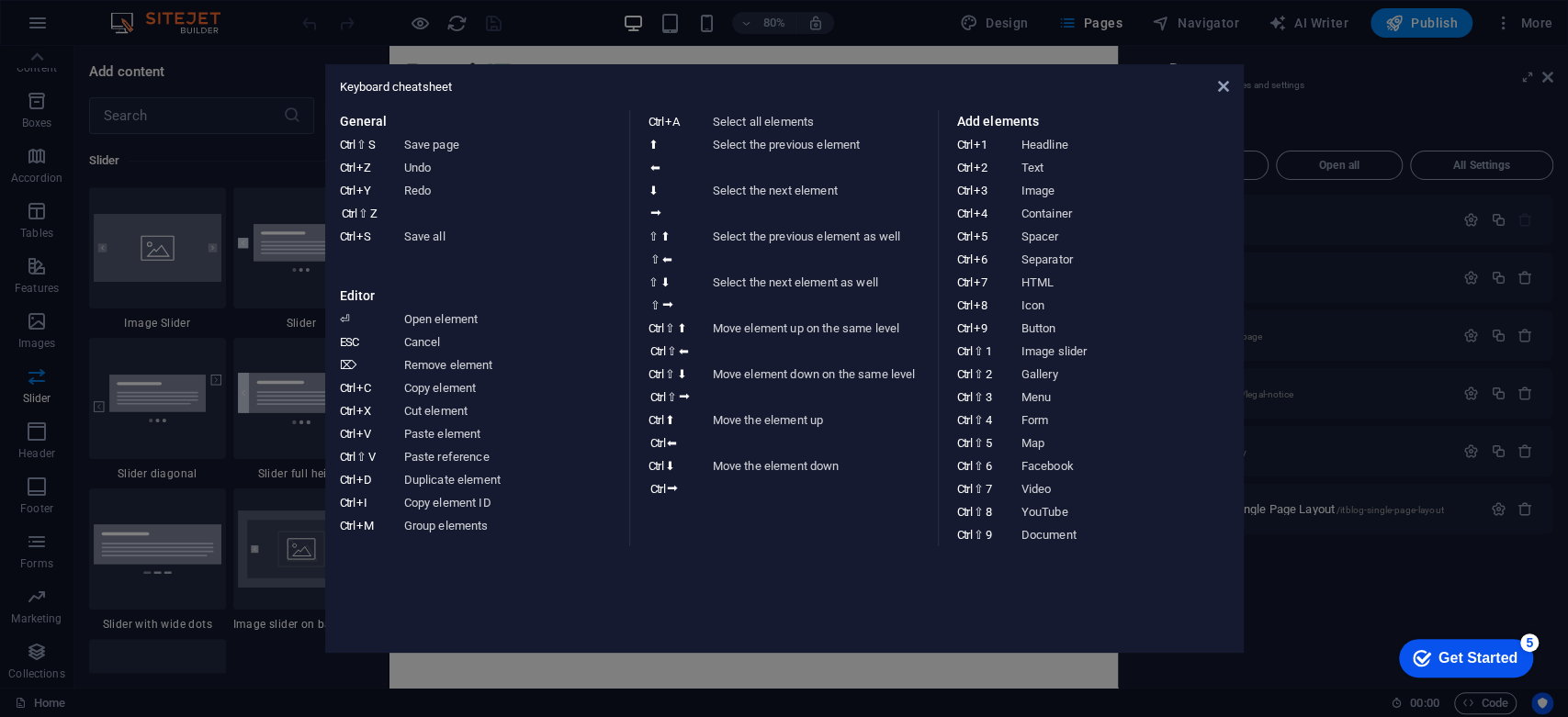
click at [93, 332] on aside "Keyboard cheatsheet General Ctrl ⇧ S Save page Ctrl Z Undo Ctrl Y Ctrl ⇧ Z Redo…" at bounding box center [784, 358] width 1568 height 717
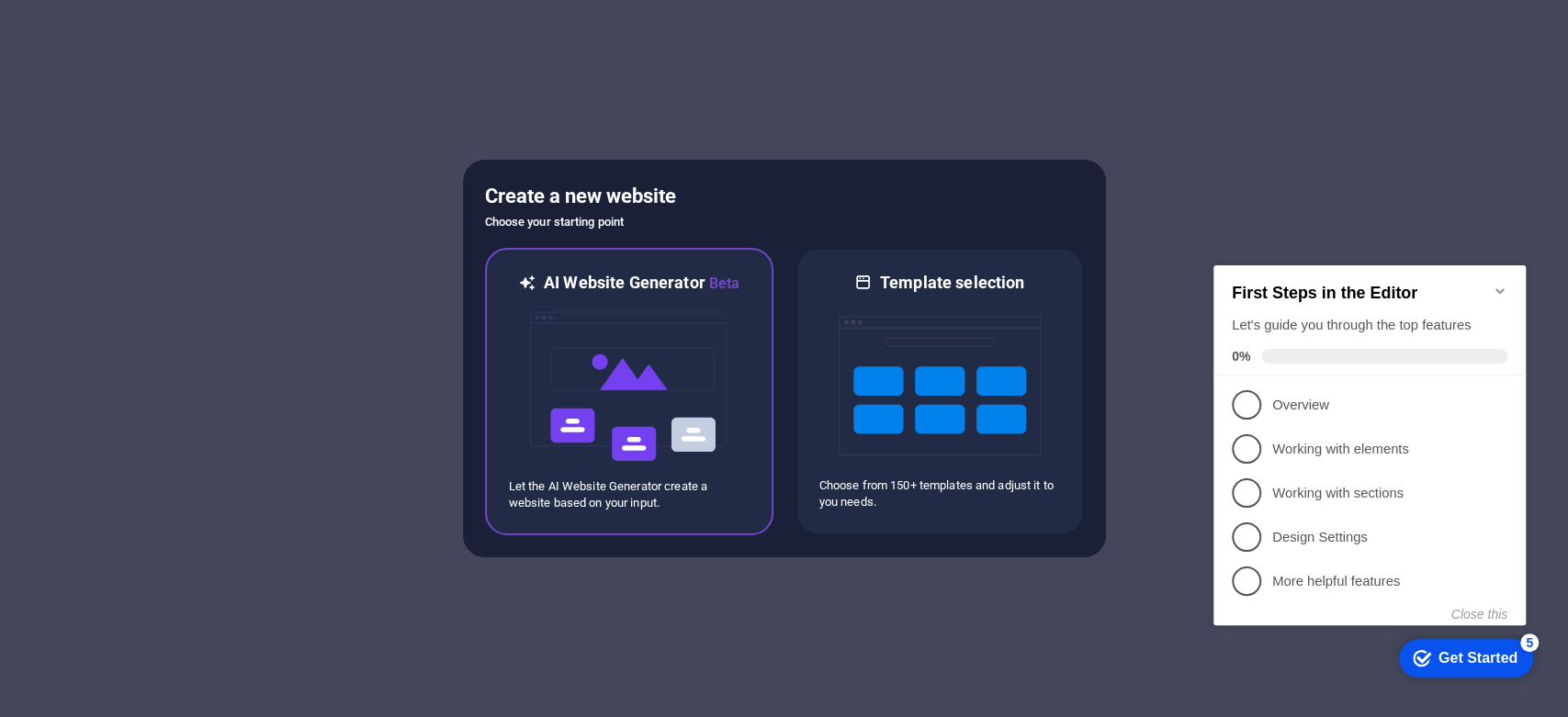
click at [566, 409] on img at bounding box center [630, 386] width 202 height 183
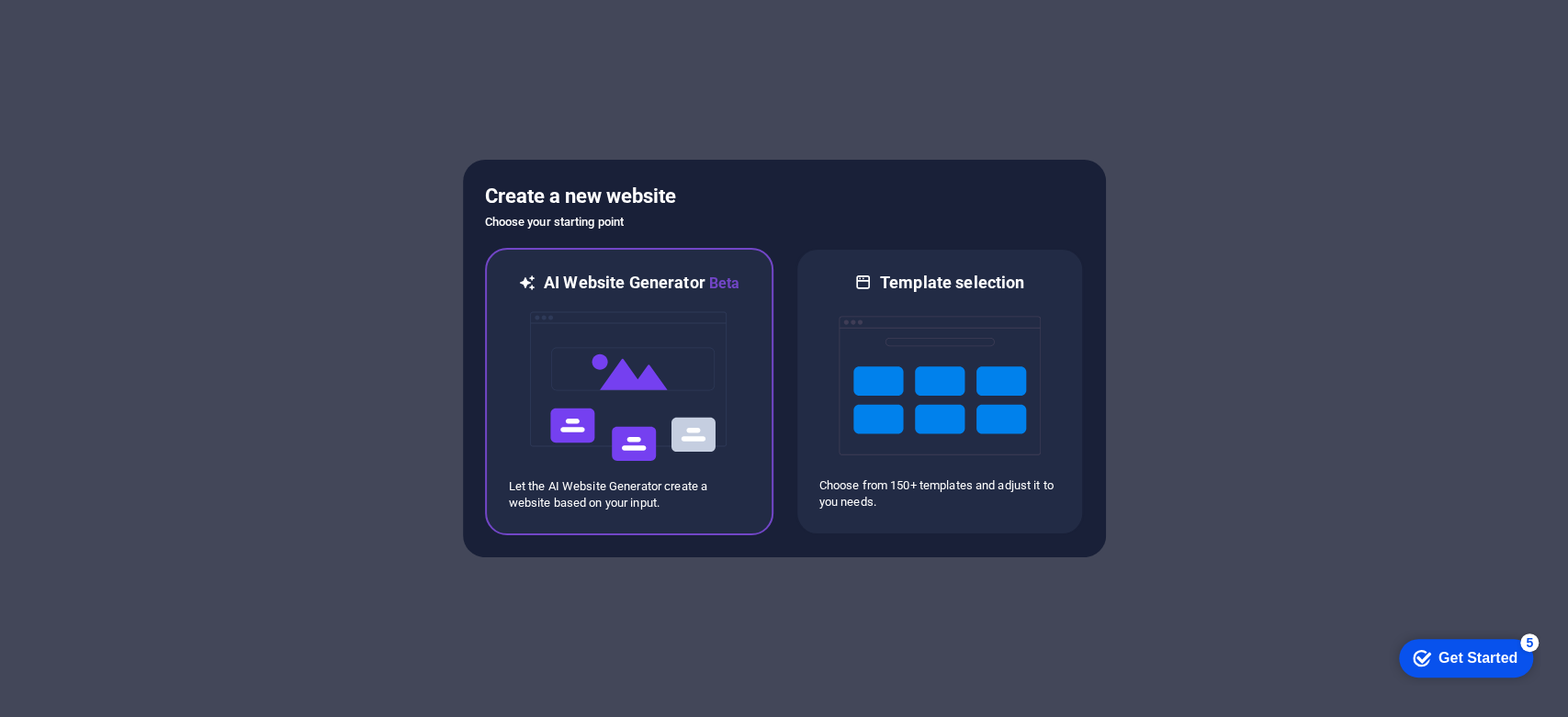
click at [567, 409] on img at bounding box center [630, 386] width 202 height 183
click at [570, 415] on img at bounding box center [630, 386] width 202 height 183
click at [674, 494] on p "Let the AI Website Generator create a website based on your input." at bounding box center [629, 495] width 241 height 33
